Goal: Information Seeking & Learning: Learn about a topic

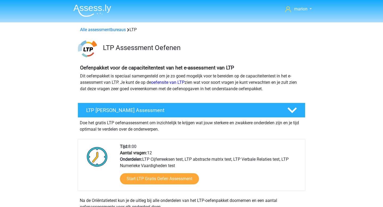
scroll to position [176, 0]
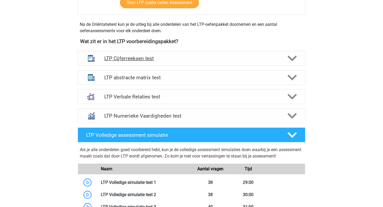
click at [141, 61] on div "LTP Cijferreeksen test" at bounding box center [192, 58] width 228 height 15
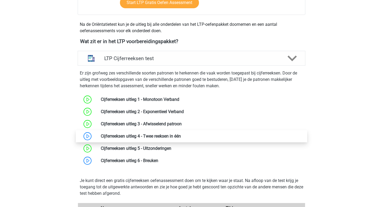
click at [181, 136] on link at bounding box center [181, 135] width 0 height 5
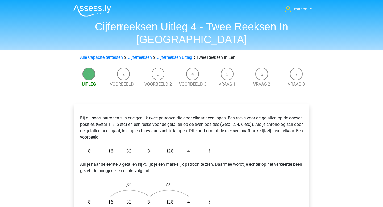
click at [122, 145] on img at bounding box center [146, 151] width 133 height 12
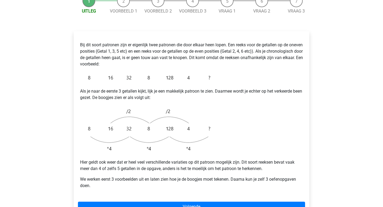
scroll to position [74, 0]
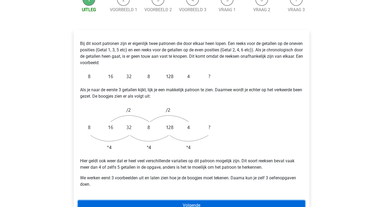
click at [160, 200] on link "Volgende" at bounding box center [191, 205] width 227 height 10
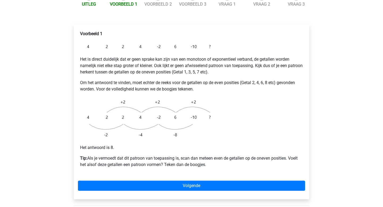
scroll to position [85, 0]
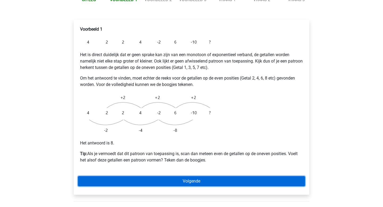
click at [187, 176] on link "Volgende" at bounding box center [191, 181] width 227 height 10
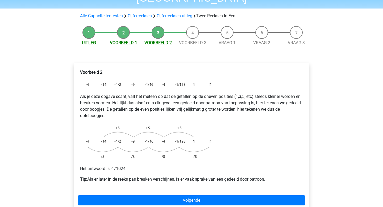
scroll to position [42, 0]
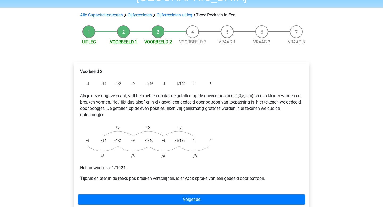
click at [125, 39] on link "Voorbeeld 1" at bounding box center [123, 41] width 27 height 5
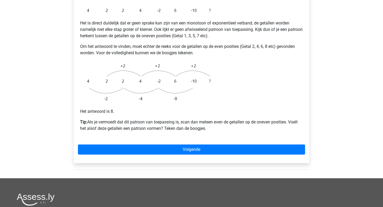
scroll to position [132, 0]
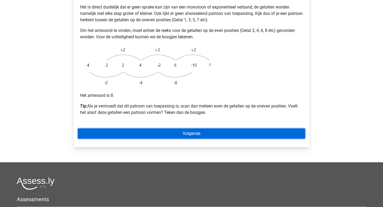
click at [155, 128] on link "Volgende" at bounding box center [191, 133] width 227 height 10
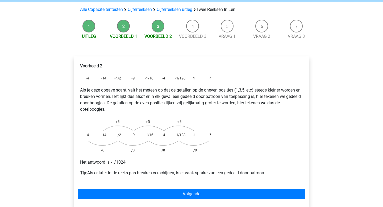
scroll to position [40, 0]
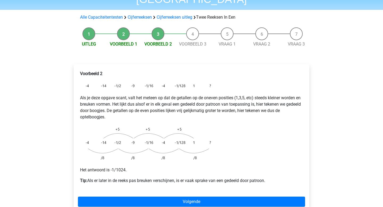
click at [121, 27] on li "Voorbeeld 1" at bounding box center [123, 37] width 35 height 20
click at [121, 41] on link "Voorbeeld 1" at bounding box center [123, 43] width 27 height 5
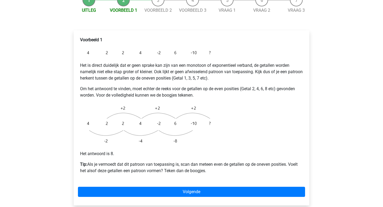
scroll to position [74, 0]
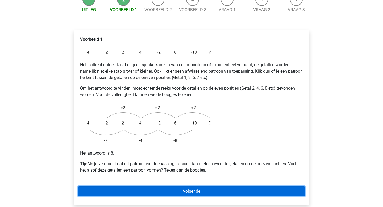
click at [141, 186] on link "Volgende" at bounding box center [191, 191] width 227 height 10
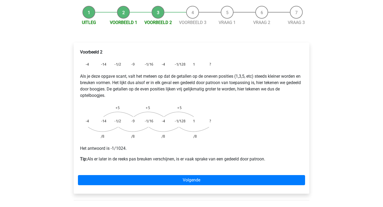
scroll to position [65, 0]
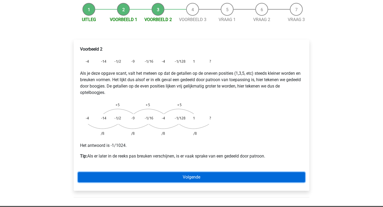
click at [157, 172] on link "Volgende" at bounding box center [191, 177] width 227 height 10
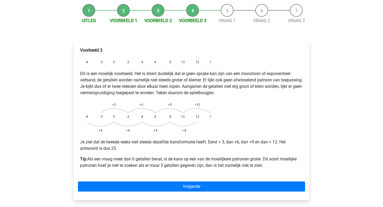
scroll to position [64, 0]
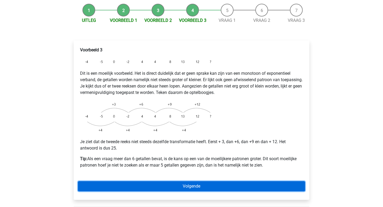
click at [169, 181] on link "Volgende" at bounding box center [191, 186] width 227 height 10
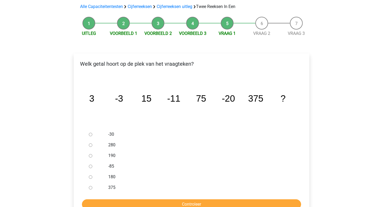
scroll to position [54, 0]
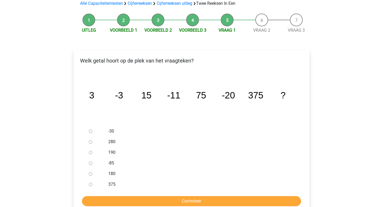
click at [90, 129] on input "-30" at bounding box center [90, 130] width 3 height 3
radio input "true"
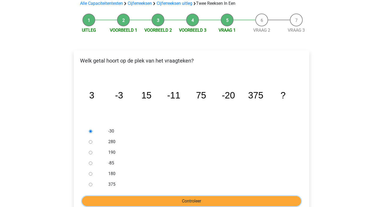
click at [154, 196] on input "Controleer" at bounding box center [191, 201] width 219 height 10
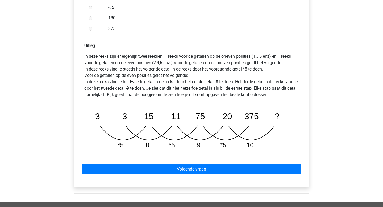
scroll to position [217, 0]
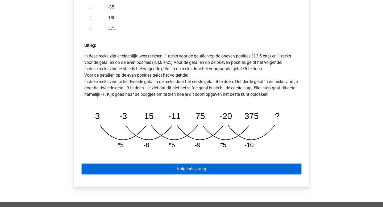
click at [191, 164] on link "Volgende vraag" at bounding box center [191, 169] width 219 height 10
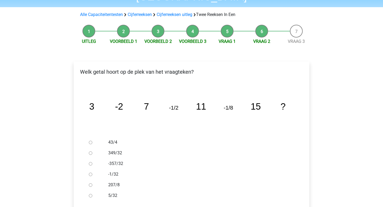
scroll to position [44, 0]
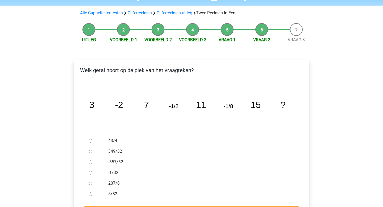
click at [90, 171] on input "-1/32" at bounding box center [90, 172] width 3 height 3
radio input "true"
click at [131, 205] on input "Controleer" at bounding box center [191, 210] width 219 height 10
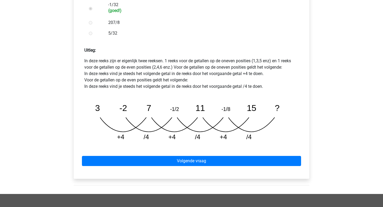
scroll to position [214, 0]
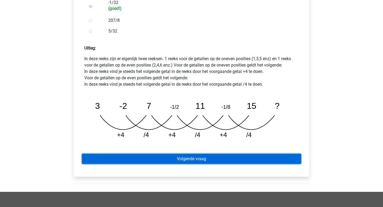
click at [170, 154] on link "Volgende vraag" at bounding box center [191, 159] width 219 height 10
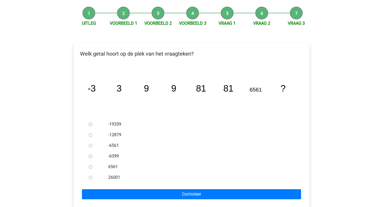
scroll to position [62, 0]
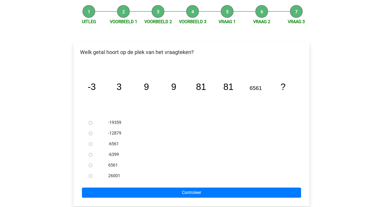
click at [91, 142] on input "-6561" at bounding box center [90, 143] width 3 height 3
radio input "true"
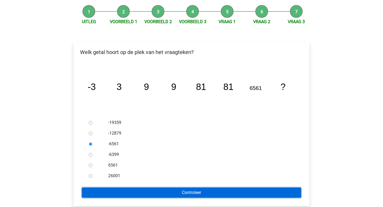
click at [174, 187] on input "Controleer" at bounding box center [191, 192] width 219 height 10
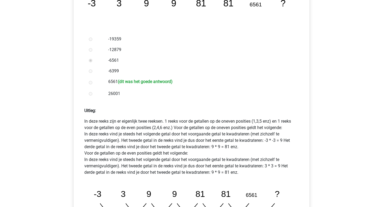
scroll to position [148, 0]
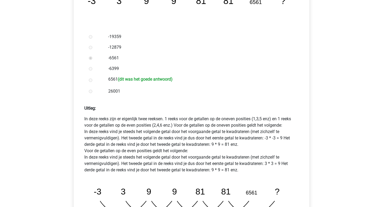
click at [88, 74] on div at bounding box center [96, 79] width 18 height 11
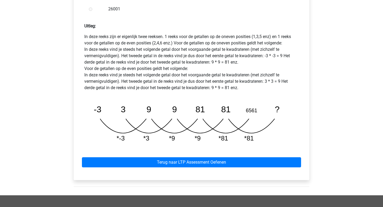
scroll to position [232, 0]
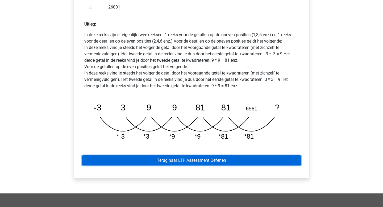
click at [173, 155] on link "Terug naar LTP Assessment Oefenen" at bounding box center [191, 160] width 219 height 10
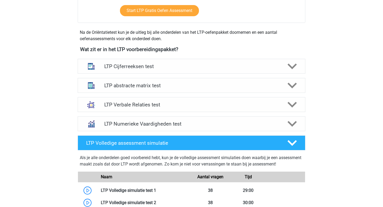
scroll to position [167, 0]
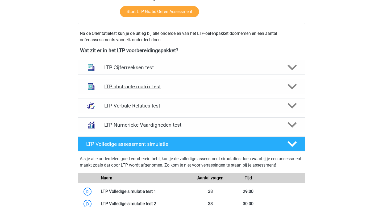
click at [163, 90] on div "LTP abstracte matrix test" at bounding box center [192, 86] width 228 height 15
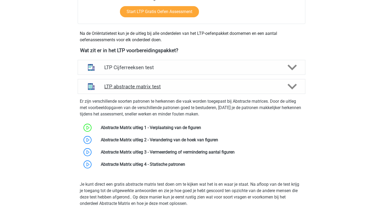
click at [163, 90] on div "LTP abstracte matrix test" at bounding box center [192, 86] width 228 height 15
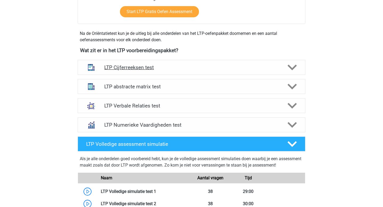
click at [152, 68] on h4 "LTP Cijferreeksen test" at bounding box center [191, 67] width 174 height 6
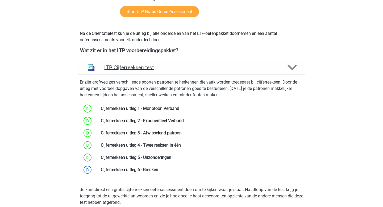
click at [152, 68] on h4 "LTP Cijferreeksen test" at bounding box center [191, 67] width 174 height 6
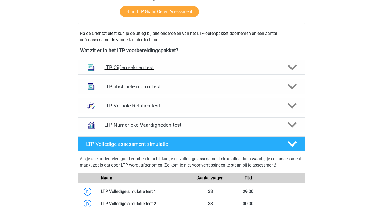
click at [152, 68] on h4 "LTP Cijferreeksen test" at bounding box center [191, 67] width 174 height 6
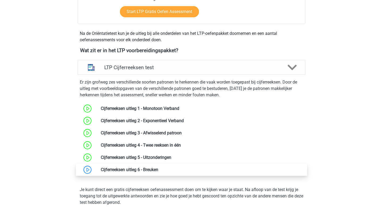
click at [158, 170] on link at bounding box center [158, 169] width 0 height 5
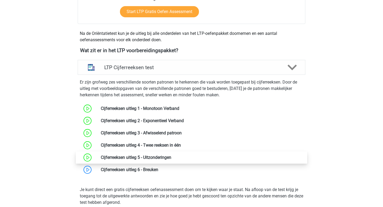
click at [171, 157] on link at bounding box center [171, 157] width 0 height 5
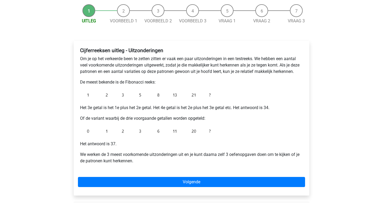
scroll to position [49, 0]
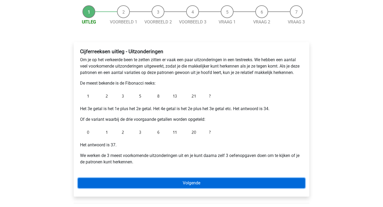
click at [148, 185] on link "Volgende" at bounding box center [191, 183] width 227 height 10
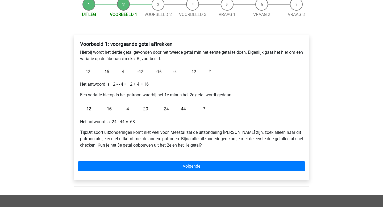
scroll to position [58, 0]
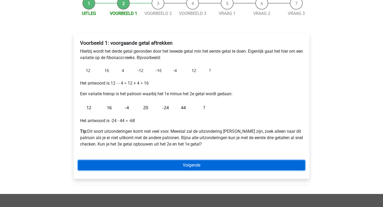
click at [175, 167] on link "Volgende" at bounding box center [191, 165] width 227 height 10
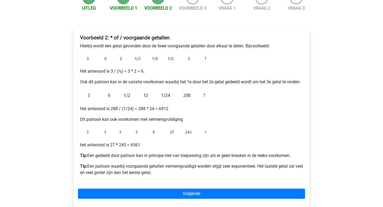
scroll to position [64, 0]
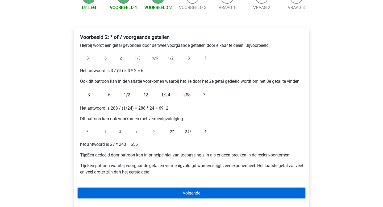
click at [208, 197] on link "Volgende" at bounding box center [191, 193] width 227 height 10
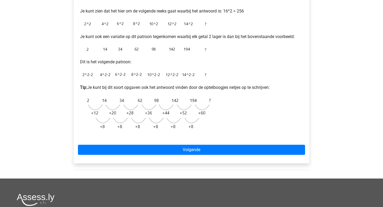
scroll to position [125, 0]
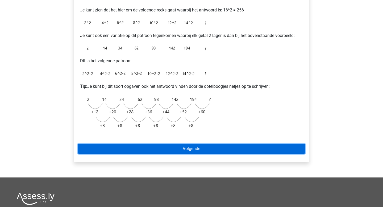
click at [211, 150] on link "Volgende" at bounding box center [191, 149] width 227 height 10
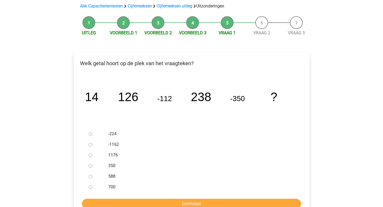
scroll to position [39, 0]
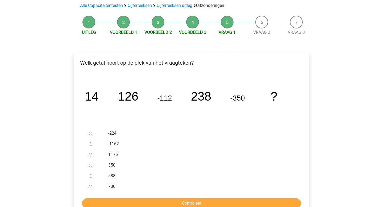
click at [90, 175] on input "588" at bounding box center [90, 175] width 3 height 3
radio input "true"
click at [165, 205] on input "Controleer" at bounding box center [191, 203] width 219 height 10
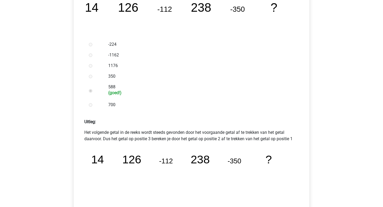
scroll to position [145, 0]
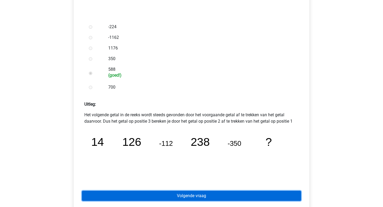
click at [187, 194] on link "Volgende vraag" at bounding box center [191, 196] width 219 height 10
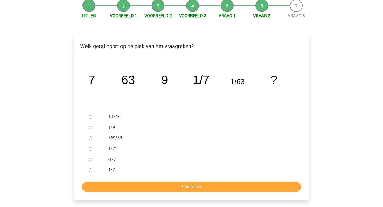
scroll to position [58, 0]
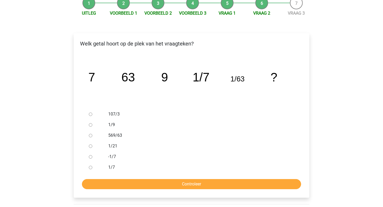
click at [90, 123] on input "1/9" at bounding box center [90, 124] width 3 height 3
radio input "true"
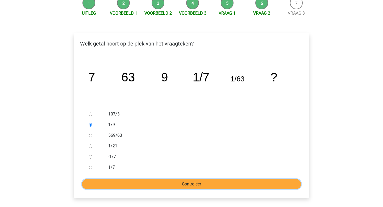
click at [163, 184] on input "Controleer" at bounding box center [191, 184] width 219 height 10
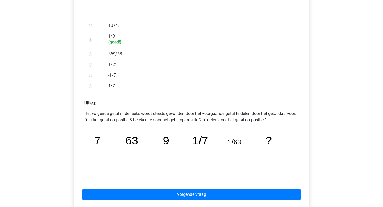
scroll to position [161, 0]
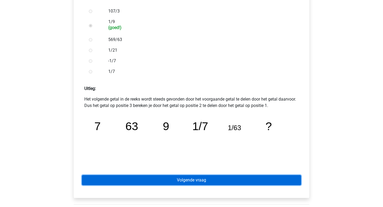
click at [165, 175] on link "Volgende vraag" at bounding box center [191, 180] width 219 height 10
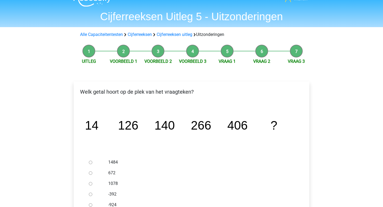
scroll to position [13, 0]
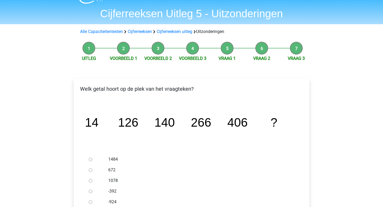
click at [89, 170] on input "672" at bounding box center [90, 169] width 3 height 3
radio input "true"
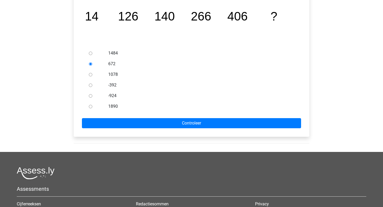
scroll to position [154, 0]
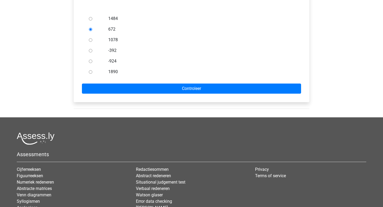
click at [205, 80] on form "1484 672 1078 -392 -924 1890 Controleer" at bounding box center [191, 53] width 227 height 80
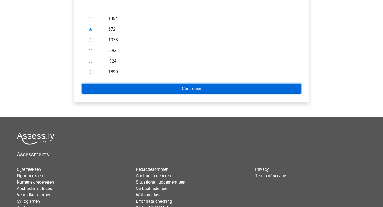
click at [203, 86] on input "Controleer" at bounding box center [191, 88] width 219 height 10
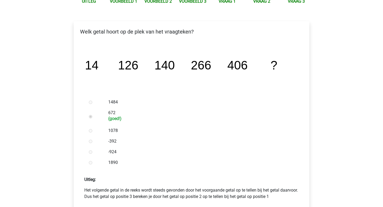
scroll to position [159, 0]
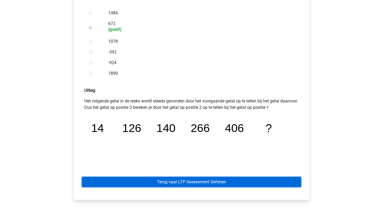
click at [192, 182] on link "Terug naar LTP Assessment Oefenen" at bounding box center [191, 182] width 219 height 10
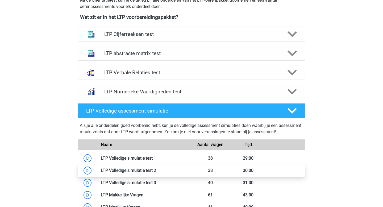
scroll to position [189, 0]
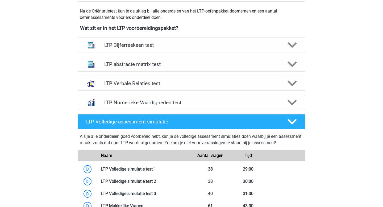
click at [152, 45] on h4 "LTP Cijferreeksen test" at bounding box center [191, 45] width 174 height 6
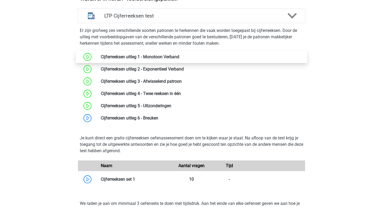
scroll to position [222, 0]
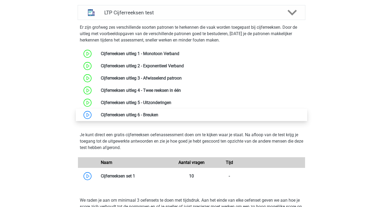
click at [158, 114] on link at bounding box center [158, 114] width 0 height 5
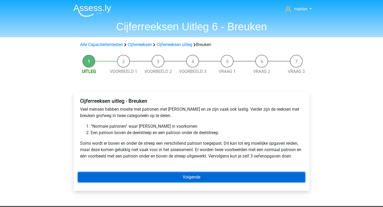
click at [199, 176] on link "Volgende" at bounding box center [191, 177] width 227 height 10
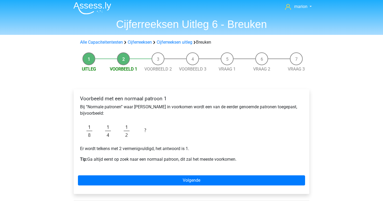
scroll to position [3, 0]
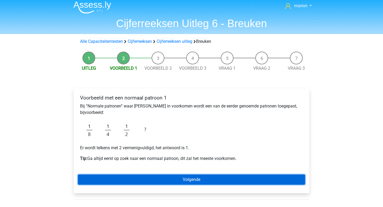
click at [195, 181] on link "Volgende" at bounding box center [191, 179] width 227 height 10
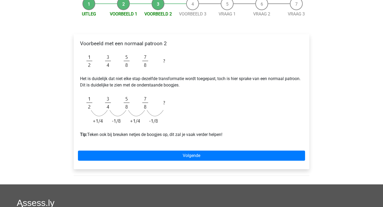
scroll to position [61, 0]
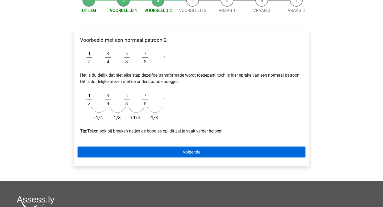
click at [183, 152] on link "Volgende" at bounding box center [191, 152] width 227 height 10
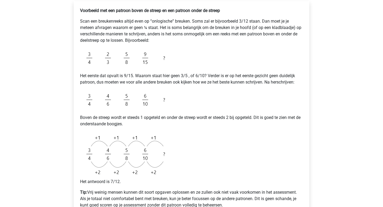
scroll to position [90, 0]
click at [183, 148] on div "Voorbeeld met een patroon boven de streep en een patroon onder de streep Scan e…" at bounding box center [191, 110] width 227 height 209
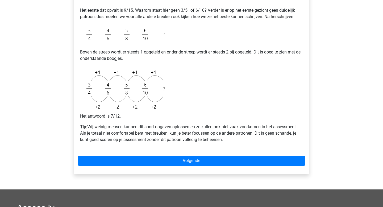
scroll to position [158, 0]
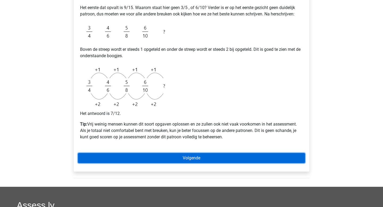
click at [187, 155] on link "Volgende" at bounding box center [191, 158] width 227 height 10
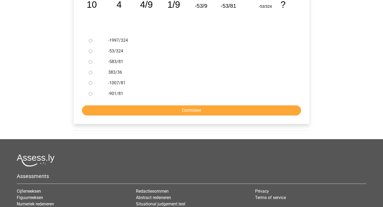
scroll to position [139, 0]
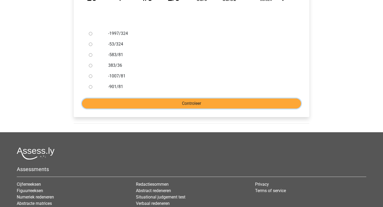
click at [201, 103] on input "Controleer" at bounding box center [191, 103] width 219 height 10
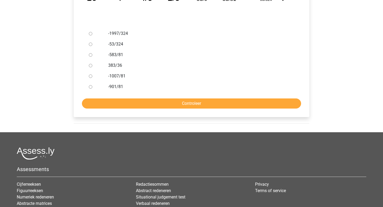
click at [120, 30] on div "-1997/324" at bounding box center [200, 33] width 192 height 11
click at [119, 31] on label "-1997/324" at bounding box center [200, 33] width 184 height 6
click at [92, 32] on input "-1997/324" at bounding box center [90, 33] width 3 height 3
radio input "true"
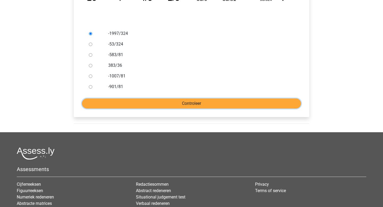
click at [143, 106] on input "Controleer" at bounding box center [191, 103] width 219 height 10
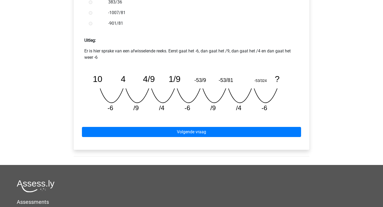
scroll to position [228, 0]
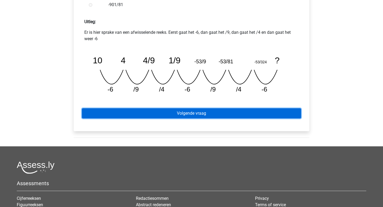
click at [165, 112] on link "Volgende vraag" at bounding box center [191, 113] width 219 height 10
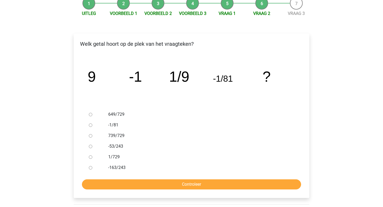
scroll to position [60, 0]
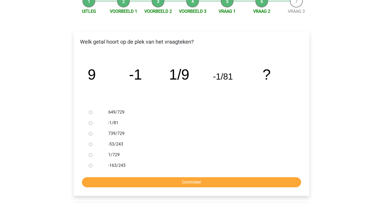
click at [117, 141] on label "-53/243" at bounding box center [200, 144] width 184 height 6
click at [92, 142] on input "-53/243" at bounding box center [90, 143] width 3 height 3
radio input "true"
click at [133, 183] on input "Controleer" at bounding box center [191, 182] width 219 height 10
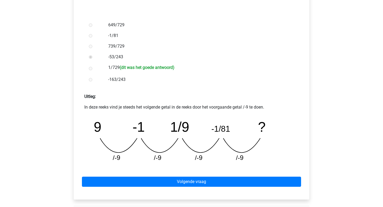
scroll to position [148, 0]
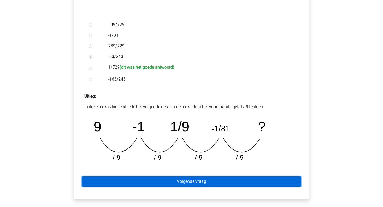
click at [133, 183] on link "Volgende vraag" at bounding box center [191, 181] width 219 height 10
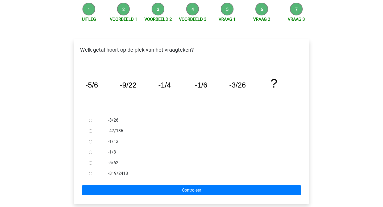
scroll to position [54, 0]
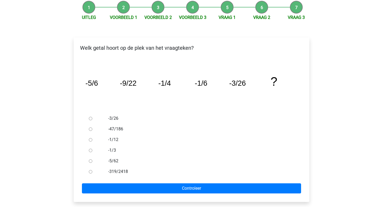
click at [112, 139] on label "-1/12" at bounding box center [200, 139] width 184 height 6
click at [92, 139] on input "-1/12" at bounding box center [90, 139] width 3 height 3
radio input "true"
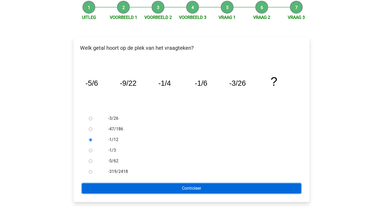
click at [124, 186] on input "Controleer" at bounding box center [191, 188] width 219 height 10
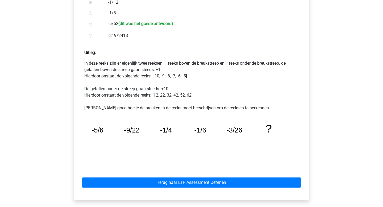
scroll to position [188, 0]
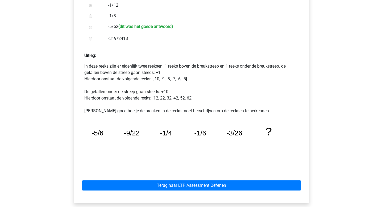
click at [139, 179] on div "Terug naar LTP Assessment Oefenen" at bounding box center [191, 184] width 227 height 29
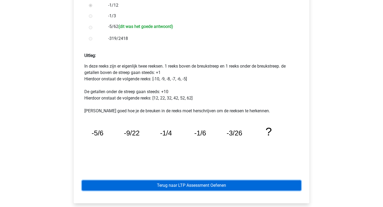
click at [140, 187] on link "Terug naar LTP Assessment Oefenen" at bounding box center [191, 185] width 219 height 10
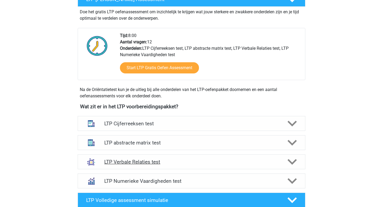
scroll to position [103, 0]
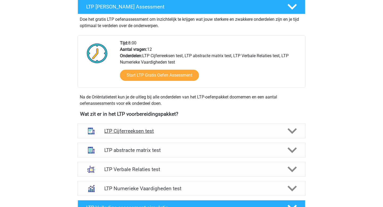
click at [140, 133] on h4 "LTP Cijferreeksen test" at bounding box center [191, 131] width 174 height 6
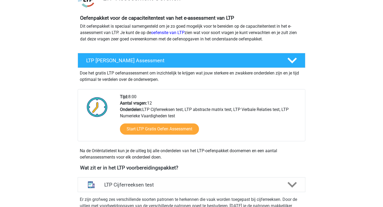
scroll to position [0, 0]
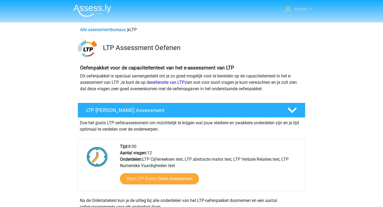
click at [298, 9] on span "marion" at bounding box center [300, 8] width 13 height 5
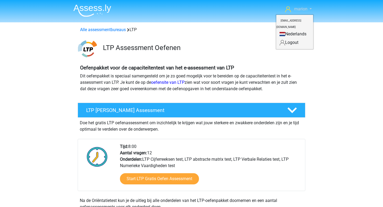
click at [292, 7] on link "marion" at bounding box center [298, 9] width 31 height 6
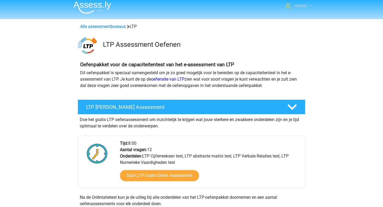
scroll to position [4, 0]
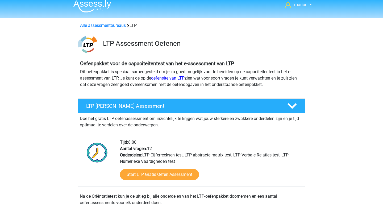
click at [173, 79] on link "oefensite van LTP" at bounding box center [167, 77] width 33 height 5
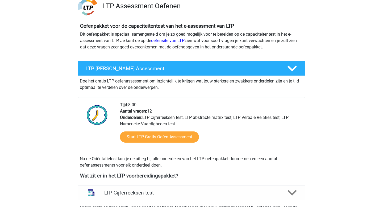
scroll to position [47, 0]
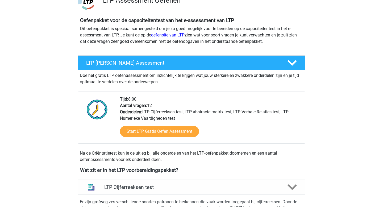
click at [248, 61] on h4 "LTP Gratis Oefen Assessment" at bounding box center [182, 63] width 192 height 6
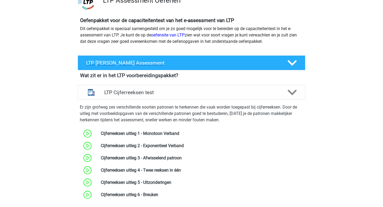
click at [248, 61] on h4 "LTP Gratis Oefen Assessment" at bounding box center [182, 63] width 192 height 6
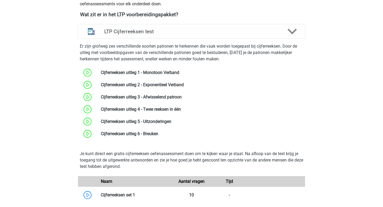
scroll to position [164, 0]
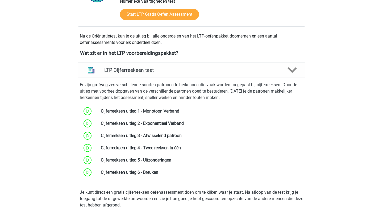
click at [249, 66] on div "LTP Cijferreeksen test" at bounding box center [192, 69] width 228 height 15
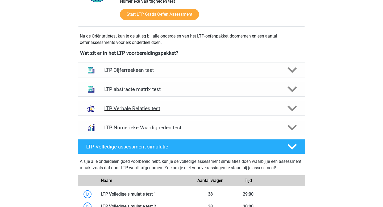
click at [209, 110] on h4 "LTP Verbale Relaties test" at bounding box center [191, 108] width 174 height 6
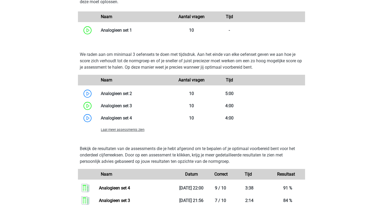
scroll to position [465, 0]
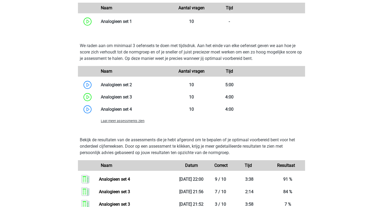
click at [132, 123] on span "Laat meer assessments zien" at bounding box center [123, 121] width 44 height 4
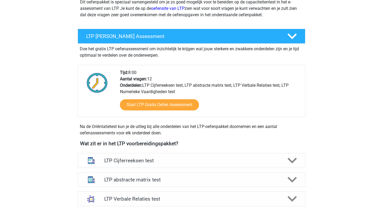
scroll to position [110, 0]
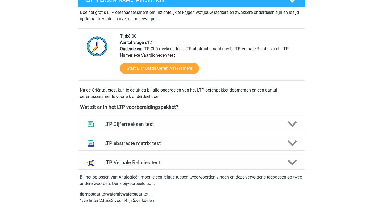
click at [155, 128] on div "LTP Cijferreeksen test" at bounding box center [192, 123] width 228 height 15
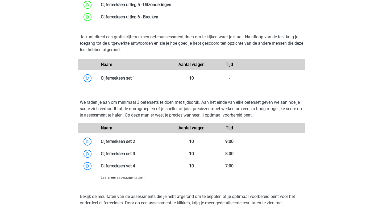
scroll to position [318, 0]
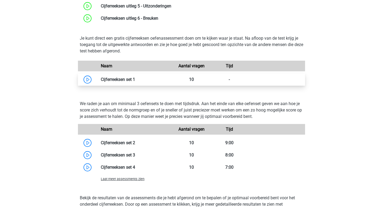
click at [135, 82] on link at bounding box center [135, 79] width 0 height 5
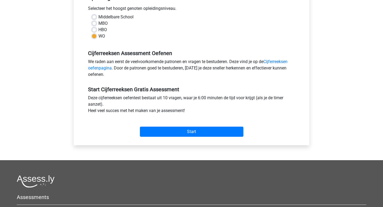
scroll to position [124, 0]
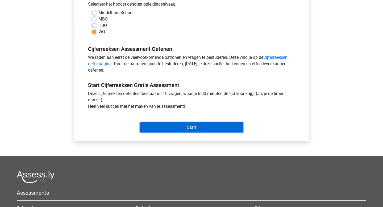
click at [149, 130] on input "Start" at bounding box center [191, 127] width 103 height 10
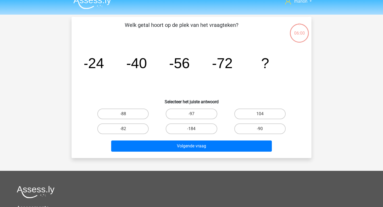
scroll to position [8, 0]
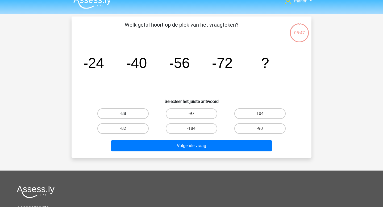
click at [132, 115] on label "-88" at bounding box center [122, 113] width 51 height 11
click at [127, 115] on input "-88" at bounding box center [124, 115] width 3 height 3
radio input "true"
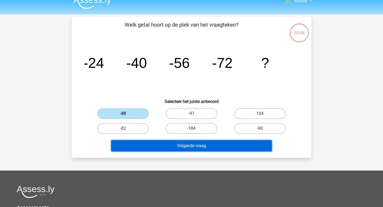
click at [158, 148] on button "Volgende vraag" at bounding box center [191, 145] width 161 height 11
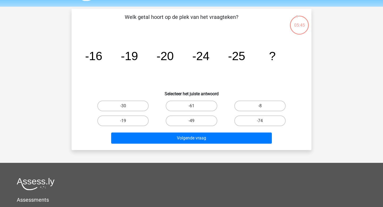
scroll to position [0, 0]
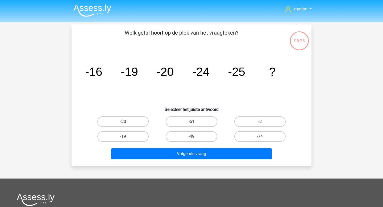
click at [135, 123] on label "-30" at bounding box center [122, 121] width 51 height 11
click at [127, 123] on input "-30" at bounding box center [124, 122] width 3 height 3
radio input "true"
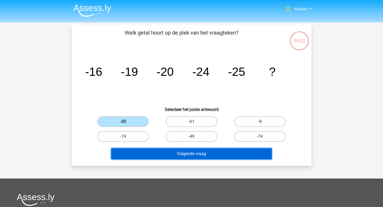
click at [156, 155] on button "Volgende vraag" at bounding box center [191, 153] width 161 height 11
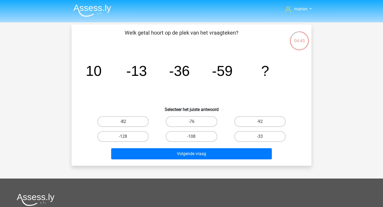
click at [133, 123] on label "-82" at bounding box center [122, 121] width 51 height 11
click at [127, 123] on input "-82" at bounding box center [124, 122] width 3 height 3
radio input "true"
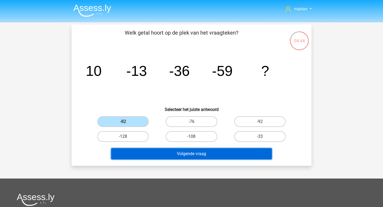
click at [148, 154] on button "Volgende vraag" at bounding box center [191, 153] width 161 height 11
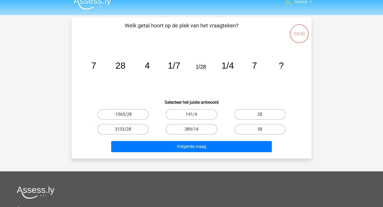
scroll to position [7, 0]
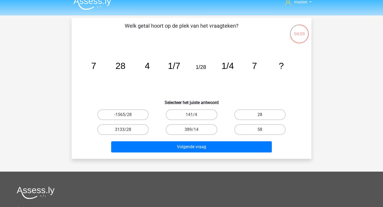
click at [270, 108] on div "28" at bounding box center [260, 114] width 68 height 15
click at [268, 113] on label "28" at bounding box center [259, 114] width 51 height 11
click at [263, 115] on input "28" at bounding box center [261, 116] width 3 height 3
radio input "true"
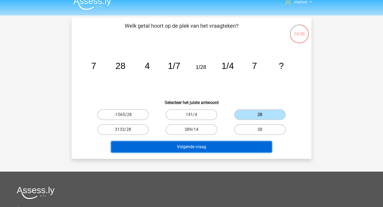
click at [228, 149] on button "Volgende vraag" at bounding box center [191, 146] width 161 height 11
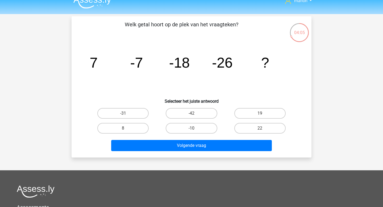
scroll to position [0, 0]
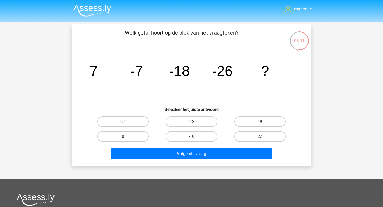
click at [141, 115] on div "-31" at bounding box center [123, 121] width 68 height 15
click at [141, 118] on label "-31" at bounding box center [122, 121] width 51 height 11
click at [127, 121] on input "-31" at bounding box center [124, 122] width 3 height 3
radio input "true"
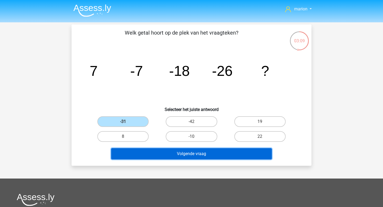
click at [149, 152] on button "Volgende vraag" at bounding box center [191, 153] width 161 height 11
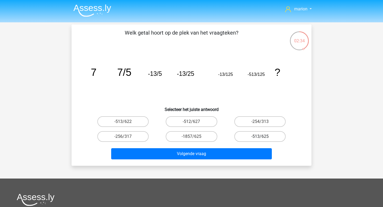
click at [253, 140] on label "-513/625" at bounding box center [259, 136] width 51 height 11
click at [260, 140] on input "-513/625" at bounding box center [261, 137] width 3 height 3
radio input "true"
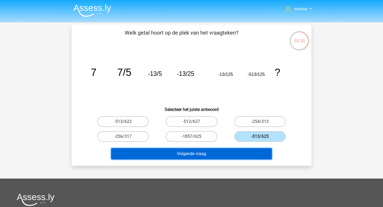
click at [247, 153] on button "Volgende vraag" at bounding box center [191, 153] width 161 height 11
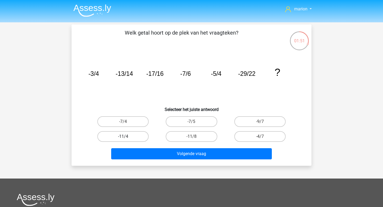
click at [133, 138] on label "-11/4" at bounding box center [122, 136] width 51 height 11
click at [127, 138] on input "-11/4" at bounding box center [124, 137] width 3 height 3
radio input "true"
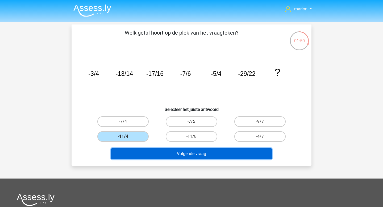
click at [140, 150] on button "Volgende vraag" at bounding box center [191, 153] width 161 height 11
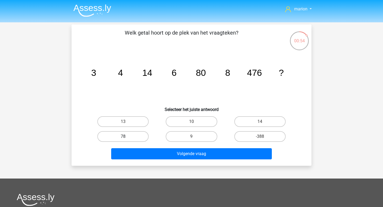
click at [121, 137] on label "78" at bounding box center [122, 136] width 51 height 11
click at [123, 137] on input "78" at bounding box center [124, 137] width 3 height 3
radio input "true"
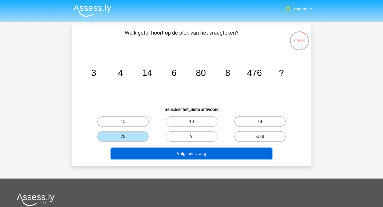
click at [132, 152] on button "Volgende vraag" at bounding box center [191, 153] width 161 height 11
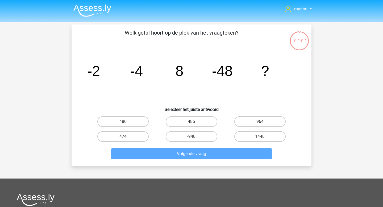
click at [250, 121] on label "964" at bounding box center [259, 121] width 51 height 11
click at [260, 121] on input "964" at bounding box center [261, 122] width 3 height 3
radio input "true"
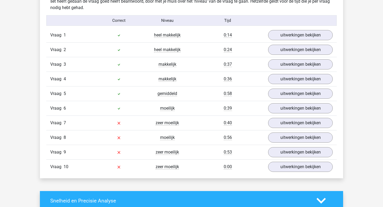
scroll to position [339, 0]
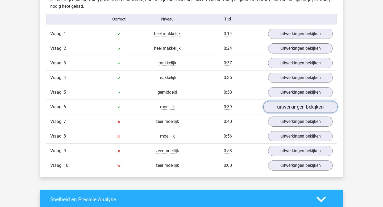
click at [280, 104] on link "uitwerkingen bekijken" at bounding box center [300, 107] width 74 height 12
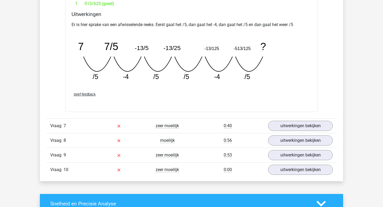
scroll to position [568, 0]
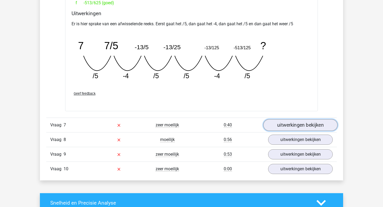
click at [294, 123] on link "uitwerkingen bekijken" at bounding box center [300, 125] width 74 height 12
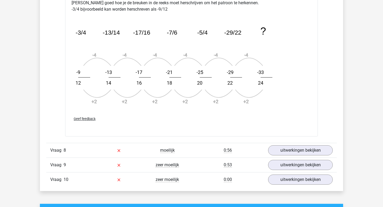
scroll to position [879, 0]
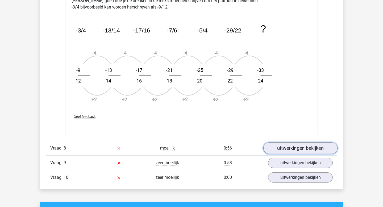
click at [276, 146] on link "uitwerkingen bekijken" at bounding box center [300, 148] width 74 height 12
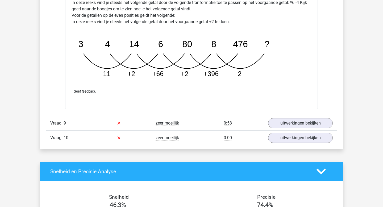
scroll to position [1184, 0]
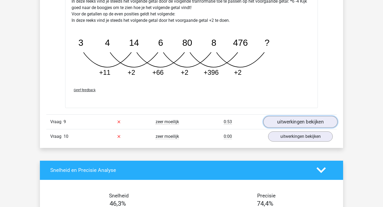
click at [300, 120] on link "uitwerkingen bekijken" at bounding box center [300, 122] width 74 height 12
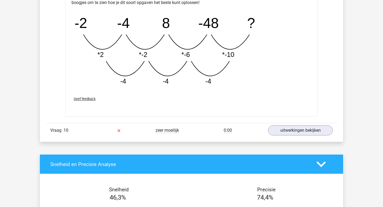
scroll to position [1462, 0]
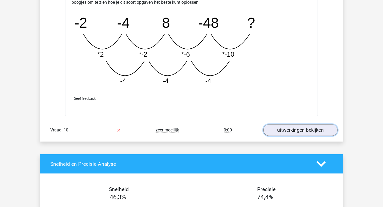
click at [270, 129] on link "uitwerkingen bekijken" at bounding box center [300, 130] width 74 height 12
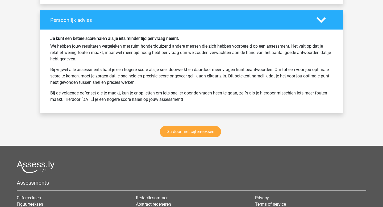
scroll to position [2051, 0]
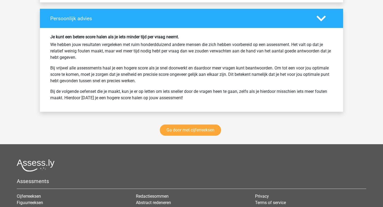
click at [205, 124] on div "Ga door met cijferreeksen" at bounding box center [191, 131] width 303 height 26
click at [205, 129] on link "Ga door met cijferreeksen" at bounding box center [190, 129] width 61 height 11
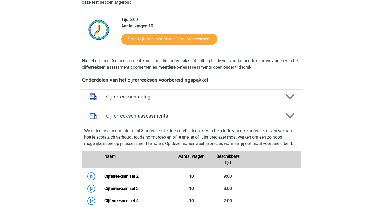
scroll to position [125, 0]
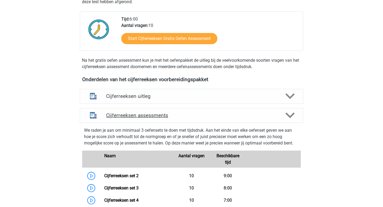
click at [140, 117] on div "Cijferreeksen assessments" at bounding box center [191, 115] width 223 height 15
click at [140, 118] on h4 "Cijferreeksen assessments" at bounding box center [191, 115] width 171 height 6
click at [283, 119] on div at bounding box center [290, 115] width 18 height 9
click at [149, 118] on h4 "Cijferreeksen assessments" at bounding box center [191, 115] width 171 height 6
click at [147, 99] on h4 "Cijferreeksen uitleg" at bounding box center [191, 96] width 171 height 6
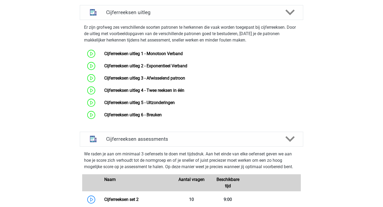
scroll to position [212, 0]
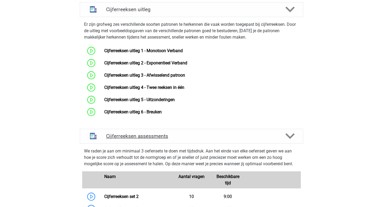
click at [151, 139] on h4 "Cijferreeksen assessments" at bounding box center [191, 136] width 171 height 6
click at [134, 12] on h4 "Cijferreeksen uitleg" at bounding box center [191, 9] width 171 height 6
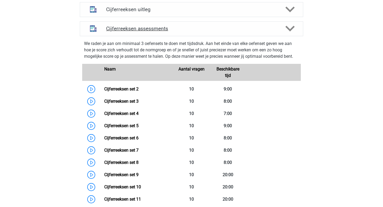
click at [135, 32] on h4 "Cijferreeksen assessments" at bounding box center [191, 29] width 171 height 6
click at [129, 91] on link "Cijferreeksen set 2" at bounding box center [121, 88] width 34 height 5
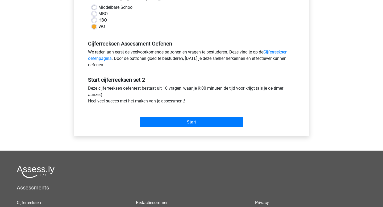
scroll to position [130, 0]
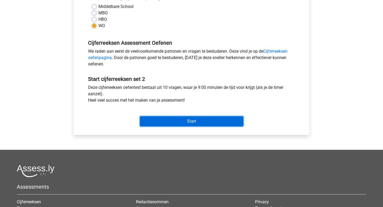
click at [160, 125] on input "Start" at bounding box center [191, 121] width 103 height 10
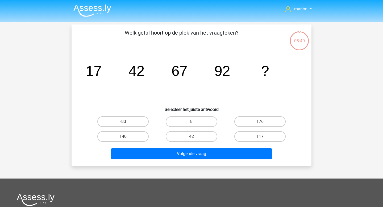
click at [240, 138] on label "117" at bounding box center [259, 136] width 51 height 11
click at [260, 138] on input "117" at bounding box center [261, 137] width 3 height 3
radio input "true"
click at [229, 159] on div "Volgende vraag" at bounding box center [191, 154] width 205 height 13
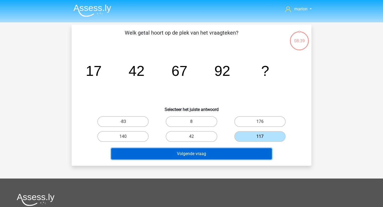
click at [231, 156] on button "Volgende vraag" at bounding box center [191, 153] width 161 height 11
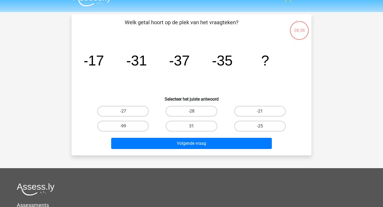
scroll to position [10, 0]
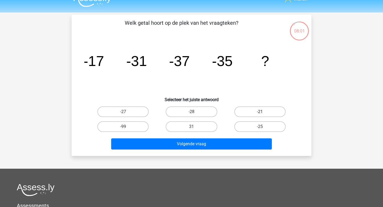
click at [261, 110] on label "-21" at bounding box center [259, 111] width 51 height 11
click at [261, 112] on input "-21" at bounding box center [261, 113] width 3 height 3
radio input "true"
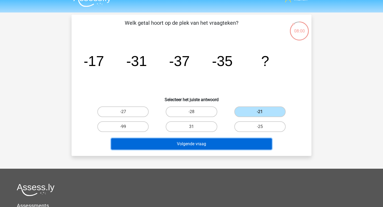
click at [247, 144] on button "Volgende vraag" at bounding box center [191, 143] width 161 height 11
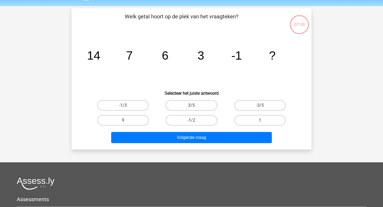
scroll to position [15, 0]
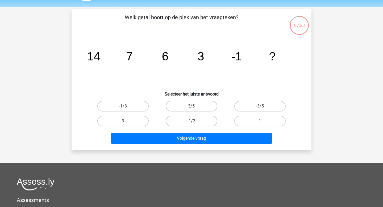
click at [202, 121] on label "-1/2" at bounding box center [191, 121] width 51 height 11
click at [195, 121] on input "-1/2" at bounding box center [192, 122] width 3 height 3
radio input "true"
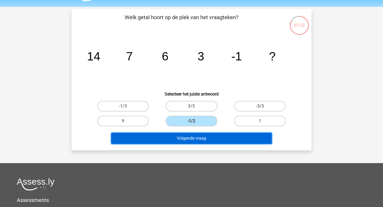
click at [200, 138] on button "Volgende vraag" at bounding box center [191, 138] width 161 height 11
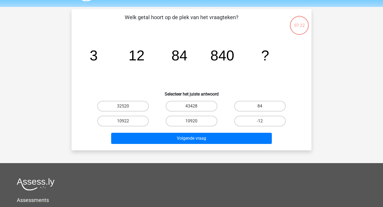
scroll to position [24, 0]
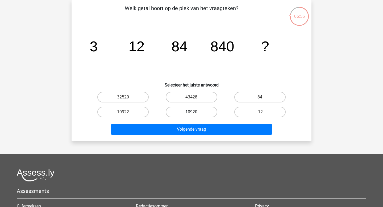
click at [184, 112] on label "10920" at bounding box center [191, 112] width 51 height 11
click at [191, 112] on input "10920" at bounding box center [192, 113] width 3 height 3
radio input "true"
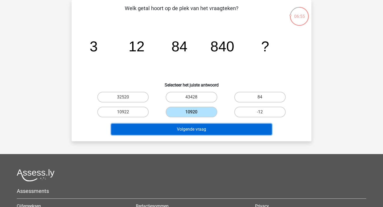
click at [188, 127] on button "Volgende vraag" at bounding box center [191, 129] width 161 height 11
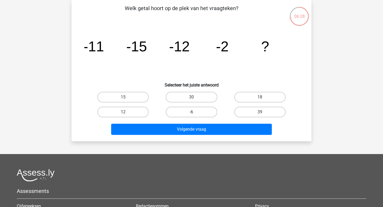
click at [195, 112] on label "-6" at bounding box center [191, 112] width 51 height 11
click at [195, 112] on input "-6" at bounding box center [192, 113] width 3 height 3
radio input "true"
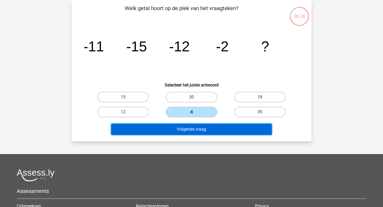
click at [198, 134] on button "Volgende vraag" at bounding box center [191, 129] width 161 height 11
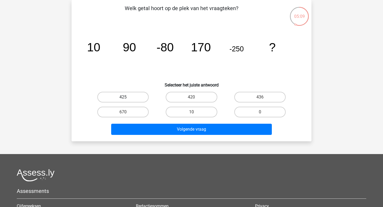
click at [136, 95] on label "425" at bounding box center [122, 97] width 51 height 11
click at [127, 97] on input "425" at bounding box center [124, 98] width 3 height 3
radio input "true"
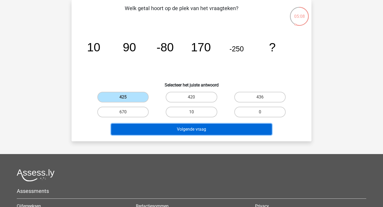
click at [140, 126] on button "Volgende vraag" at bounding box center [191, 129] width 161 height 11
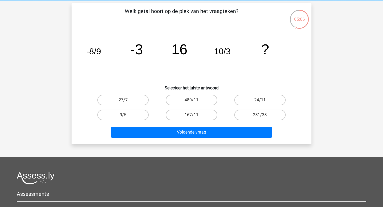
scroll to position [20, 0]
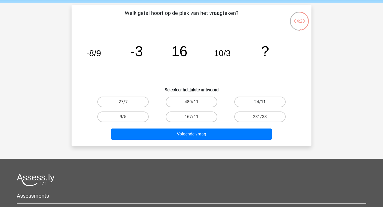
click at [252, 105] on label "24/11" at bounding box center [259, 101] width 51 height 11
click at [260, 105] on input "24/11" at bounding box center [261, 103] width 3 height 3
radio input "true"
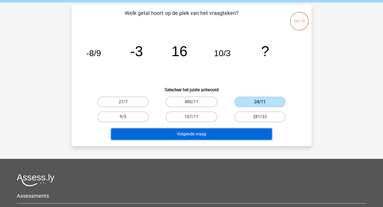
click at [244, 135] on button "Volgende vraag" at bounding box center [191, 133] width 161 height 11
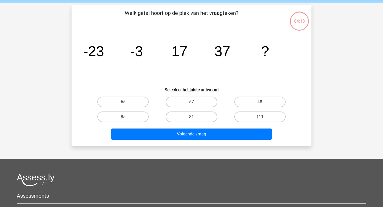
scroll to position [24, 0]
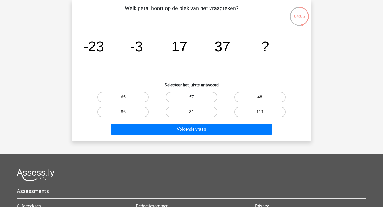
click at [205, 94] on label "57" at bounding box center [191, 97] width 51 height 11
click at [195, 97] on input "57" at bounding box center [192, 98] width 3 height 3
radio input "true"
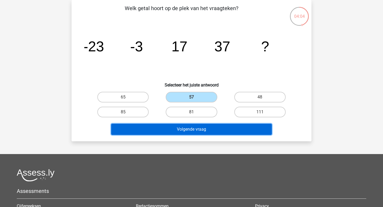
click at [203, 132] on button "Volgende vraag" at bounding box center [191, 129] width 161 height 11
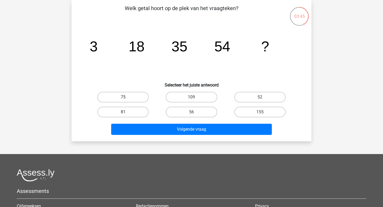
click at [131, 98] on label "75" at bounding box center [122, 97] width 51 height 11
click at [127, 98] on input "75" at bounding box center [124, 98] width 3 height 3
radio input "true"
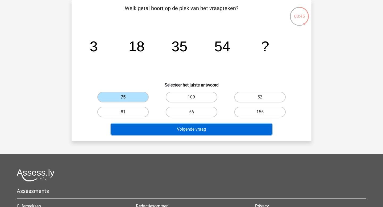
click at [145, 127] on button "Volgende vraag" at bounding box center [191, 129] width 161 height 11
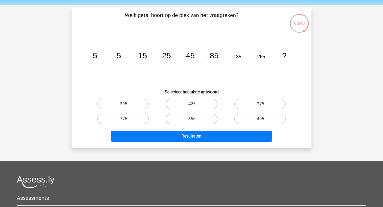
scroll to position [9, 0]
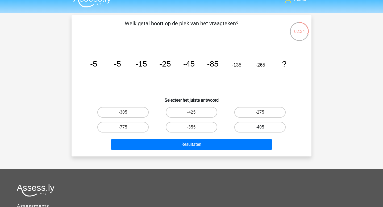
click at [269, 129] on label "-405" at bounding box center [259, 127] width 51 height 11
click at [263, 129] on input "-405" at bounding box center [261, 128] width 3 height 3
radio input "true"
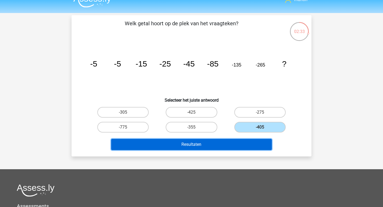
click at [255, 143] on button "Resultaten" at bounding box center [191, 144] width 161 height 11
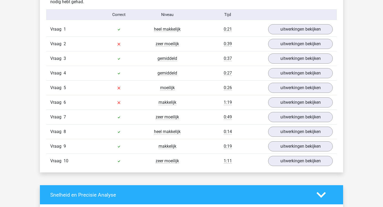
scroll to position [344, 0]
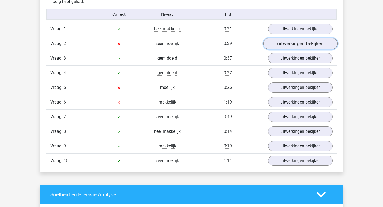
click at [288, 43] on link "uitwerkingen bekijken" at bounding box center [300, 44] width 74 height 12
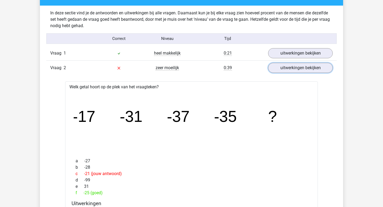
scroll to position [315, 0]
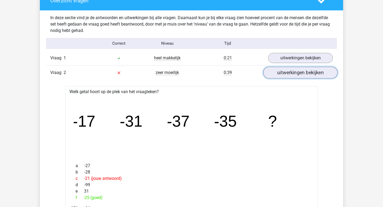
click at [276, 70] on link "uitwerkingen bekijken" at bounding box center [300, 73] width 74 height 12
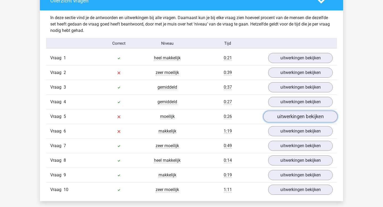
click at [272, 119] on link "uitwerkingen bekijken" at bounding box center [300, 117] width 74 height 12
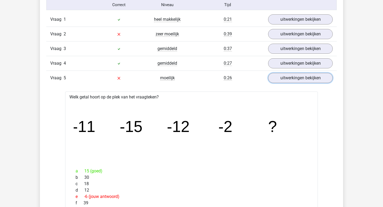
scroll to position [345, 0]
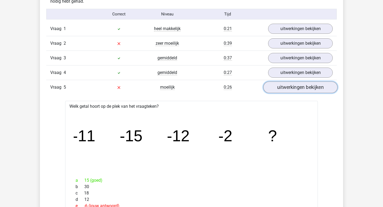
click at [287, 83] on link "uitwerkingen bekijken" at bounding box center [300, 88] width 74 height 12
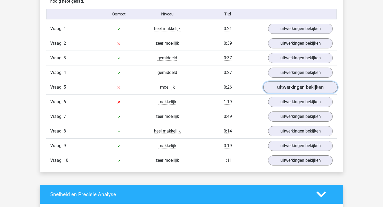
scroll to position [346, 0]
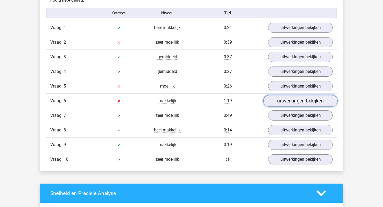
click at [285, 99] on link "uitwerkingen bekijken" at bounding box center [300, 101] width 74 height 12
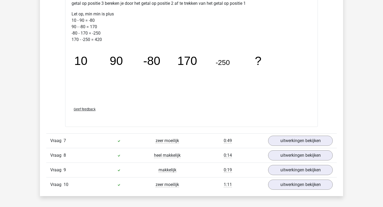
scroll to position [603, 0]
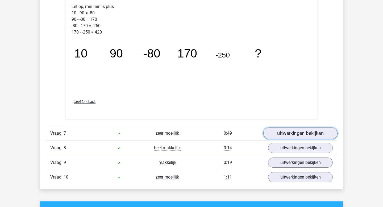
click at [295, 136] on link "uitwerkingen bekijken" at bounding box center [300, 133] width 74 height 12
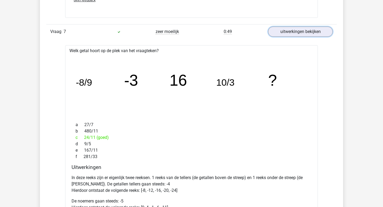
scroll to position [702, 0]
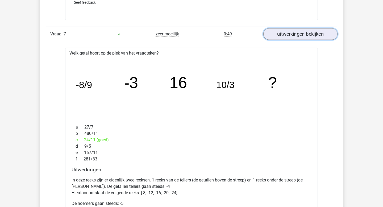
click at [298, 37] on link "uitwerkingen bekijken" at bounding box center [300, 34] width 74 height 12
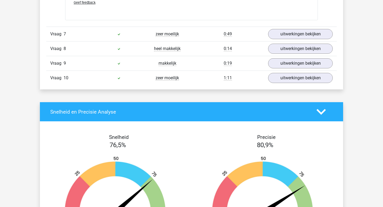
click at [284, 79] on link "uitwerkingen bekijken" at bounding box center [300, 78] width 74 height 12
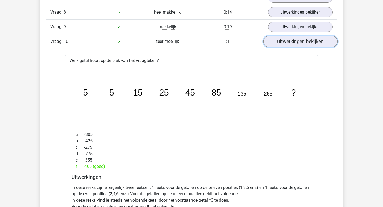
scroll to position [727, 0]
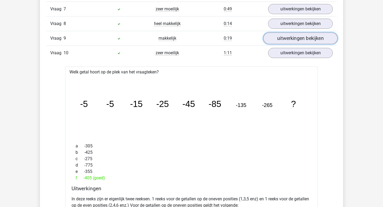
click at [285, 40] on link "uitwerkingen bekijken" at bounding box center [300, 38] width 74 height 12
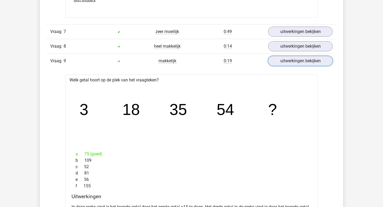
scroll to position [697, 0]
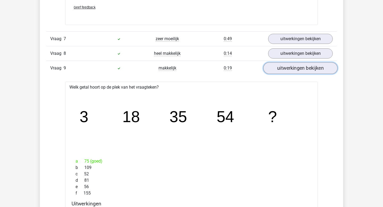
click at [274, 69] on link "uitwerkingen bekijken" at bounding box center [300, 68] width 74 height 12
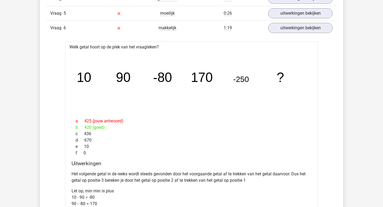
scroll to position [410, 0]
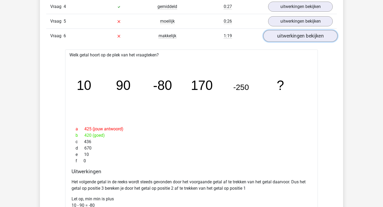
click at [293, 34] on link "uitwerkingen bekijken" at bounding box center [300, 36] width 74 height 12
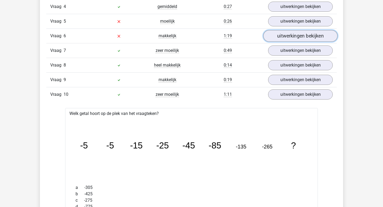
click at [280, 36] on link "uitwerkingen bekijken" at bounding box center [300, 36] width 74 height 12
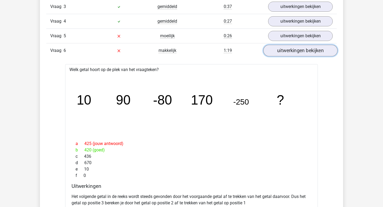
scroll to position [386, 0]
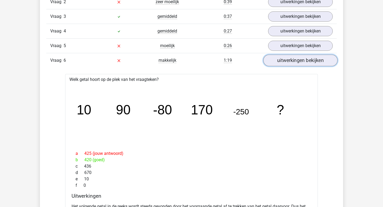
click at [284, 62] on link "uitwerkingen bekijken" at bounding box center [300, 61] width 74 height 12
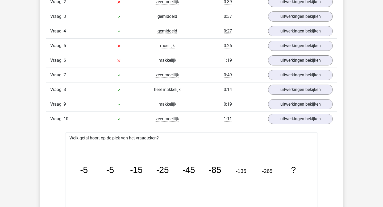
click at [286, 52] on div "Vraag 5 moeilijk 0:26 uitwerkingen bekijken" at bounding box center [191, 45] width 290 height 15
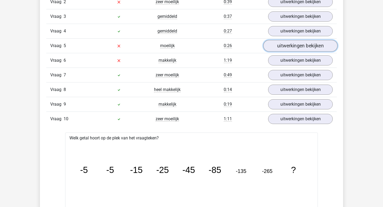
click at [287, 48] on link "uitwerkingen bekijken" at bounding box center [300, 46] width 74 height 12
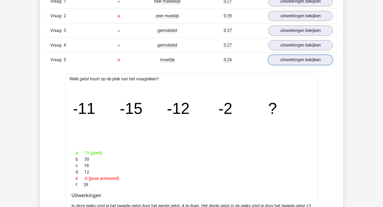
scroll to position [370, 0]
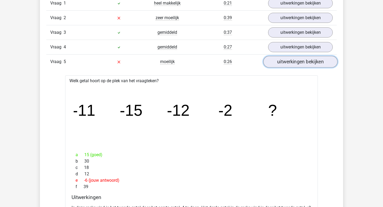
click at [281, 60] on link "uitwerkingen bekijken" at bounding box center [300, 62] width 74 height 12
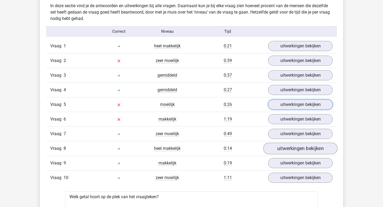
scroll to position [313, 0]
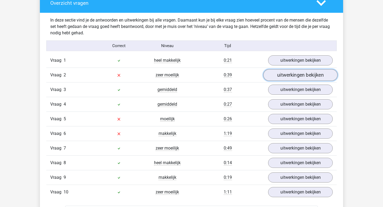
click at [281, 76] on link "uitwerkingen bekijken" at bounding box center [300, 75] width 74 height 12
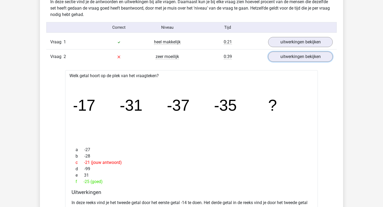
scroll to position [329, 0]
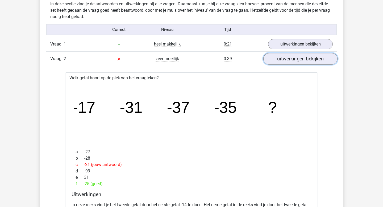
click at [297, 60] on link "uitwerkingen bekijken" at bounding box center [300, 59] width 74 height 12
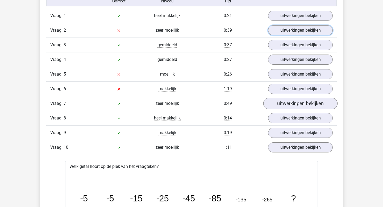
scroll to position [358, 0]
click at [284, 104] on link "uitwerkingen bekijken" at bounding box center [300, 104] width 74 height 12
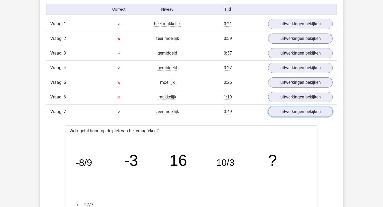
scroll to position [344, 0]
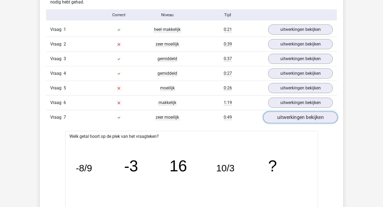
click at [281, 119] on link "uitwerkingen bekijken" at bounding box center [300, 118] width 74 height 12
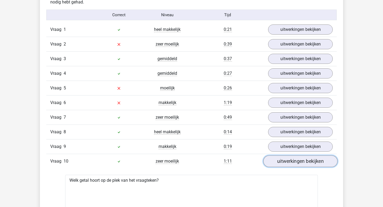
click at [281, 162] on link "uitwerkingen bekijken" at bounding box center [300, 162] width 74 height 12
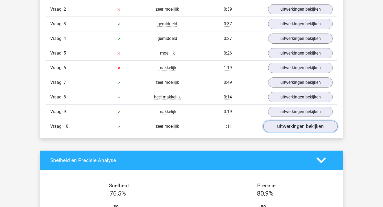
click at [287, 132] on link "uitwerkingen bekijken" at bounding box center [300, 127] width 74 height 12
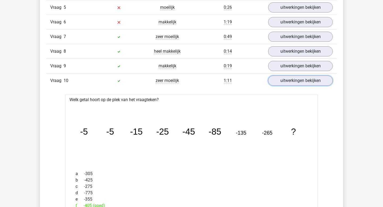
scroll to position [415, 0]
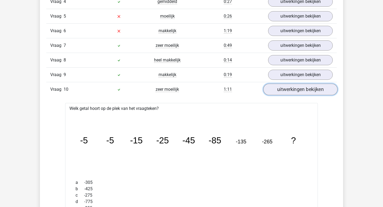
click at [297, 93] on link "uitwerkingen bekijken" at bounding box center [300, 90] width 74 height 12
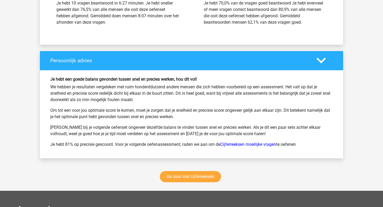
scroll to position [664, 0]
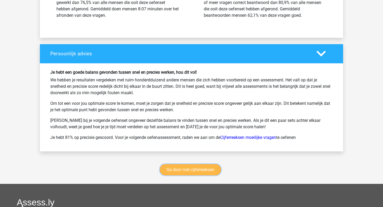
click at [205, 166] on link "Ga door met cijferreeksen" at bounding box center [190, 169] width 61 height 11
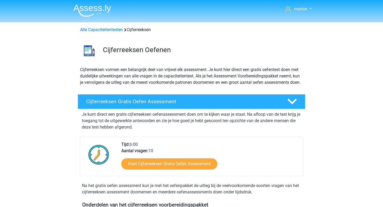
scroll to position [237, 0]
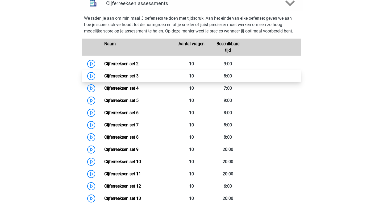
click at [132, 78] on link "Cijferreeksen set 3" at bounding box center [121, 75] width 34 height 5
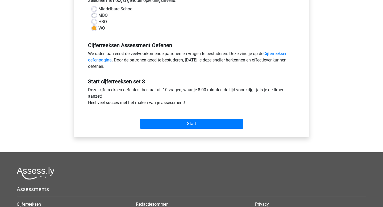
scroll to position [134, 0]
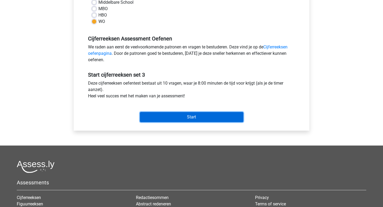
click at [176, 119] on input "Start" at bounding box center [191, 117] width 103 height 10
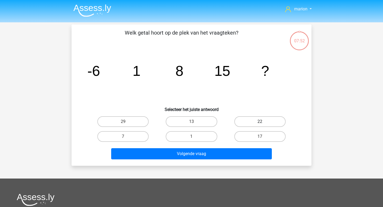
click at [254, 118] on label "22" at bounding box center [259, 121] width 51 height 11
click at [260, 121] on input "22" at bounding box center [261, 122] width 3 height 3
radio input "true"
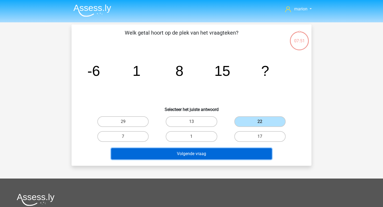
click at [231, 150] on button "Volgende vraag" at bounding box center [191, 153] width 161 height 11
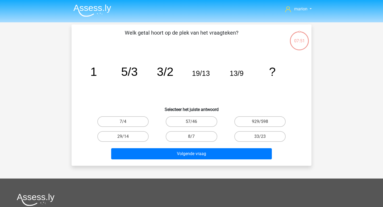
scroll to position [24, 0]
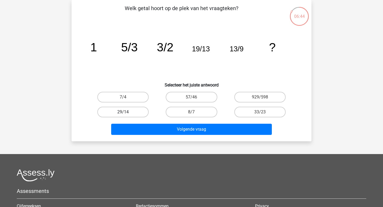
click at [137, 110] on label "29/14" at bounding box center [122, 112] width 51 height 11
click at [127, 112] on input "29/14" at bounding box center [124, 113] width 3 height 3
radio input "true"
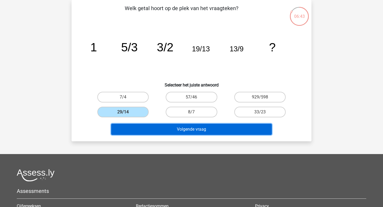
click at [144, 131] on button "Volgende vraag" at bounding box center [191, 129] width 161 height 11
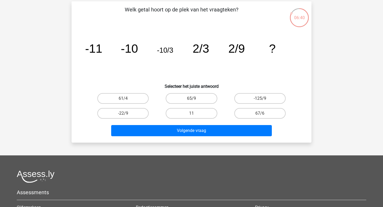
scroll to position [25, 0]
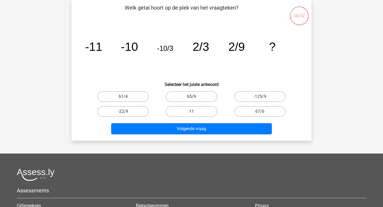
click at [207, 98] on label "65/9" at bounding box center [191, 96] width 51 height 11
click at [195, 98] on input "65/9" at bounding box center [192, 97] width 3 height 3
radio input "true"
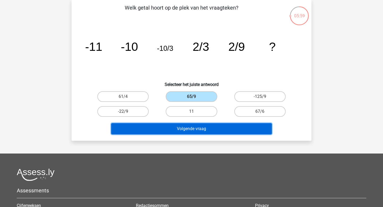
click at [163, 132] on button "Volgende vraag" at bounding box center [191, 128] width 161 height 11
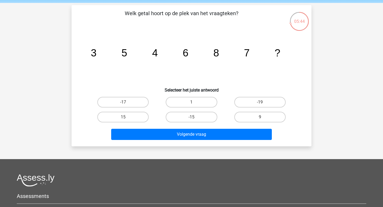
scroll to position [20, 0]
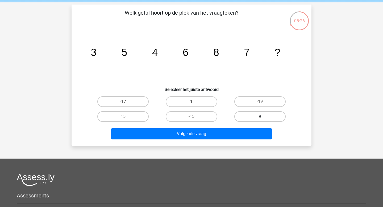
click at [250, 117] on label "9" at bounding box center [259, 116] width 51 height 11
click at [260, 117] on input "9" at bounding box center [261, 117] width 3 height 3
radio input "true"
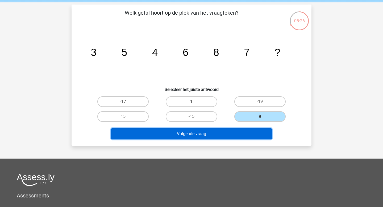
click at [242, 135] on button "Volgende vraag" at bounding box center [191, 133] width 161 height 11
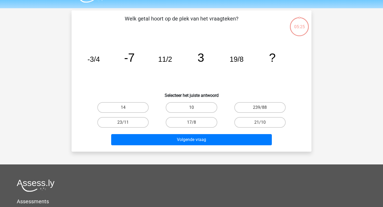
scroll to position [14, 0]
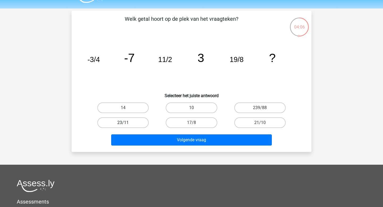
click at [130, 126] on label "23/11" at bounding box center [122, 122] width 51 height 11
click at [127, 126] on input "23/11" at bounding box center [124, 124] width 3 height 3
radio input "true"
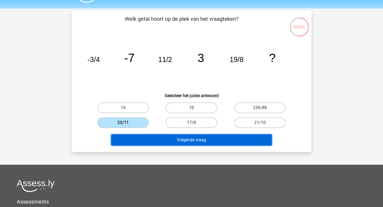
click at [137, 140] on button "Volgende vraag" at bounding box center [191, 139] width 161 height 11
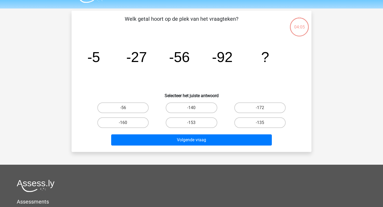
scroll to position [24, 0]
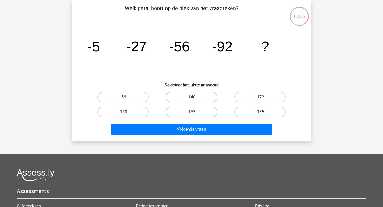
click at [248, 110] on label "-135" at bounding box center [259, 112] width 51 height 11
click at [260, 112] on input "-135" at bounding box center [261, 113] width 3 height 3
radio input "true"
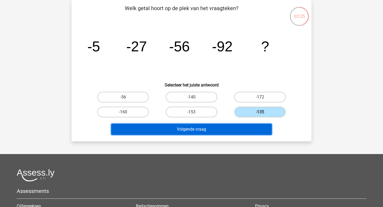
click at [239, 128] on button "Volgende vraag" at bounding box center [191, 129] width 161 height 11
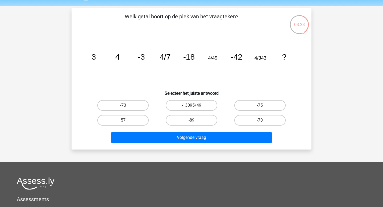
scroll to position [14, 0]
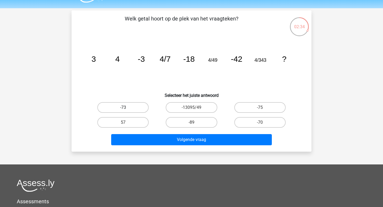
click at [131, 107] on label "-73" at bounding box center [122, 107] width 51 height 11
click at [127, 107] on input "-73" at bounding box center [124, 108] width 3 height 3
radio input "true"
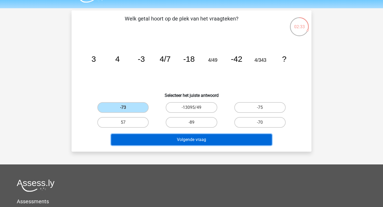
click at [152, 141] on button "Volgende vraag" at bounding box center [191, 139] width 161 height 11
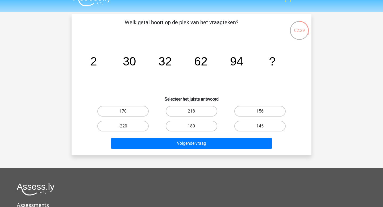
scroll to position [9, 0]
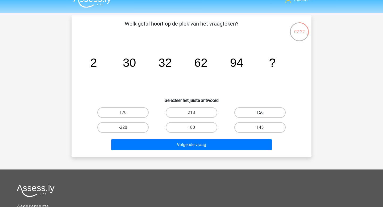
click at [258, 114] on label "156" at bounding box center [259, 112] width 51 height 11
click at [260, 114] on input "156" at bounding box center [261, 113] width 3 height 3
radio input "true"
click at [250, 138] on div "Volgende vraag" at bounding box center [191, 144] width 223 height 18
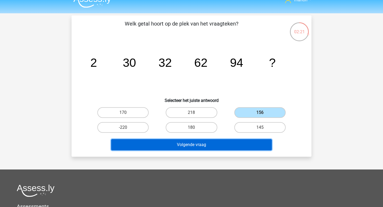
click at [249, 146] on button "Volgende vraag" at bounding box center [191, 144] width 161 height 11
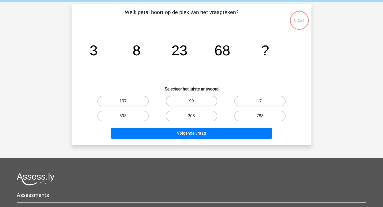
scroll to position [24, 0]
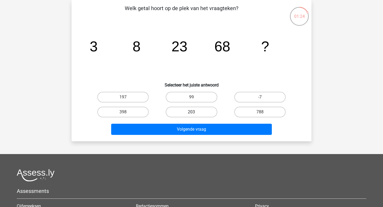
click at [184, 114] on label "203" at bounding box center [191, 112] width 51 height 11
click at [191, 114] on input "203" at bounding box center [192, 113] width 3 height 3
radio input "true"
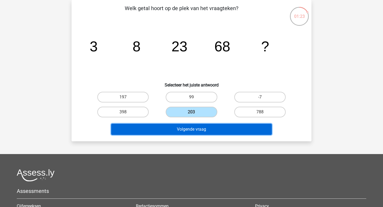
click at [186, 128] on button "Volgende vraag" at bounding box center [191, 129] width 161 height 11
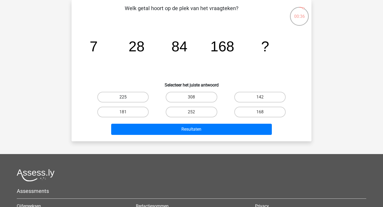
click at [132, 92] on label "225" at bounding box center [122, 97] width 51 height 11
click at [127, 97] on input "225" at bounding box center [124, 98] width 3 height 3
radio input "true"
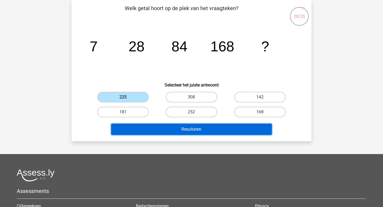
click at [151, 130] on button "Resultaten" at bounding box center [191, 129] width 161 height 11
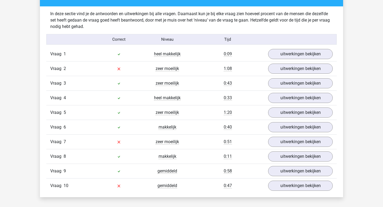
scroll to position [320, 0]
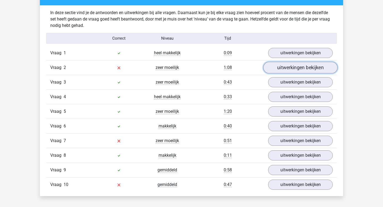
click at [277, 69] on link "uitwerkingen bekijken" at bounding box center [300, 68] width 74 height 12
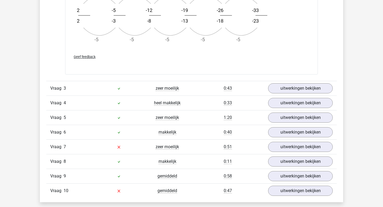
scroll to position [635, 0]
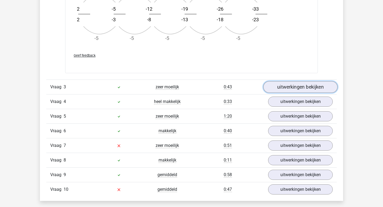
click at [282, 85] on link "uitwerkingen bekijken" at bounding box center [300, 87] width 74 height 12
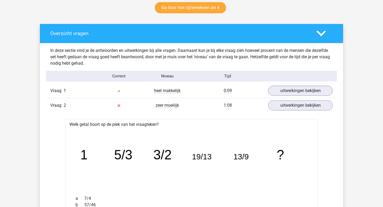
scroll to position [282, 0]
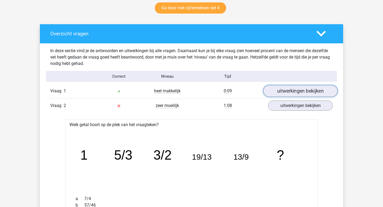
click at [296, 87] on link "uitwerkingen bekijken" at bounding box center [300, 91] width 74 height 12
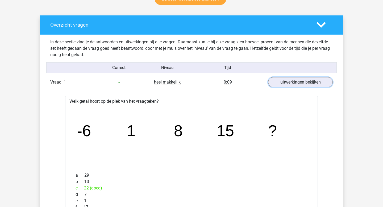
scroll to position [294, 0]
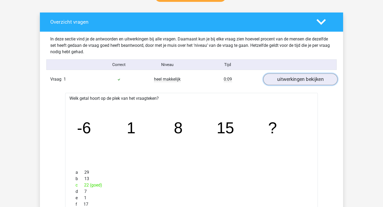
click at [293, 77] on link "uitwerkingen bekijken" at bounding box center [300, 80] width 74 height 12
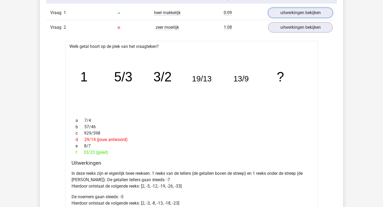
scroll to position [361, 0]
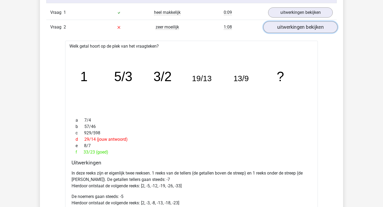
click at [287, 30] on link "uitwerkingen bekijken" at bounding box center [300, 28] width 74 height 12
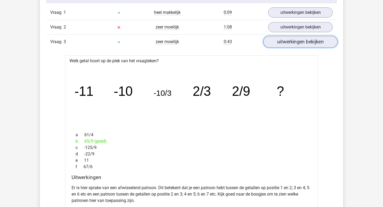
click at [287, 44] on link "uitwerkingen bekijken" at bounding box center [300, 42] width 74 height 12
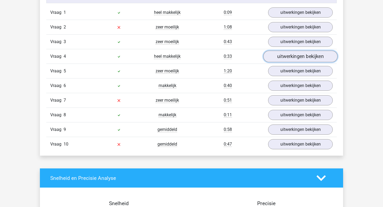
click at [286, 53] on link "uitwerkingen bekijken" at bounding box center [300, 57] width 74 height 12
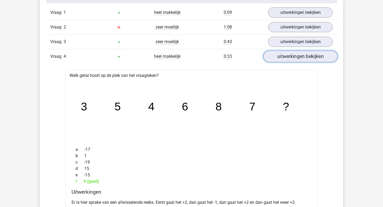
click at [286, 53] on link "uitwerkingen bekijken" at bounding box center [300, 57] width 74 height 12
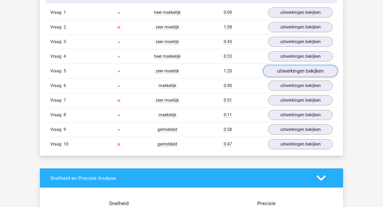
click at [284, 73] on link "uitwerkingen bekijken" at bounding box center [300, 71] width 74 height 12
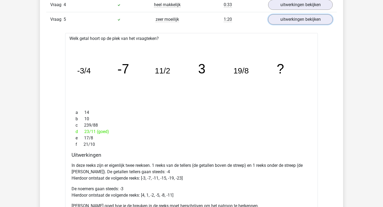
scroll to position [408, 0]
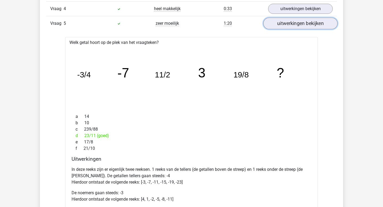
click at [293, 26] on link "uitwerkingen bekijken" at bounding box center [300, 24] width 74 height 12
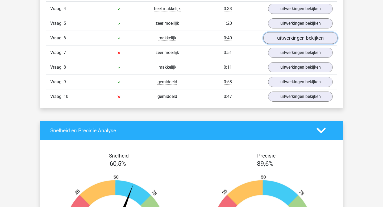
click at [291, 40] on link "uitwerkingen bekijken" at bounding box center [300, 38] width 74 height 12
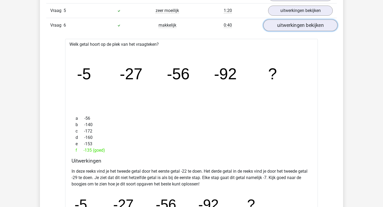
scroll to position [408, 0]
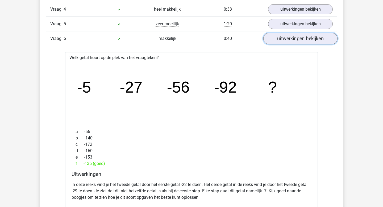
click at [292, 33] on link "uitwerkingen bekijken" at bounding box center [300, 39] width 74 height 12
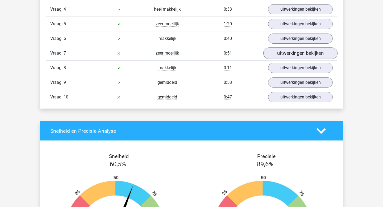
click at [292, 54] on link "uitwerkingen bekijken" at bounding box center [300, 54] width 74 height 12
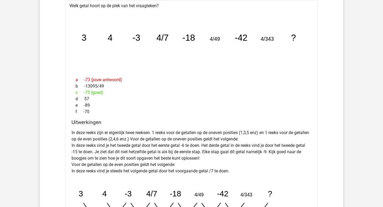
scroll to position [440, 0]
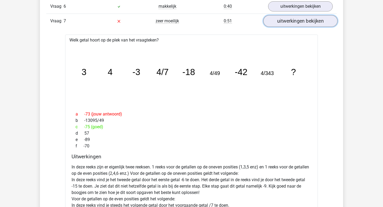
click at [302, 24] on link "uitwerkingen bekijken" at bounding box center [300, 21] width 74 height 12
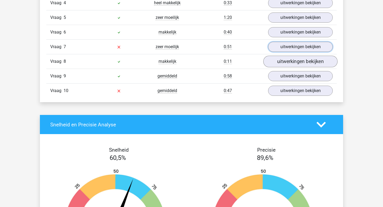
scroll to position [410, 0]
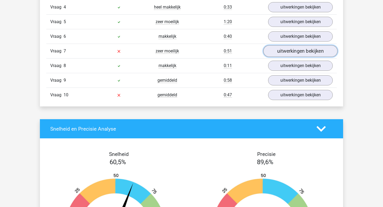
click at [296, 54] on link "uitwerkingen bekijken" at bounding box center [300, 51] width 74 height 12
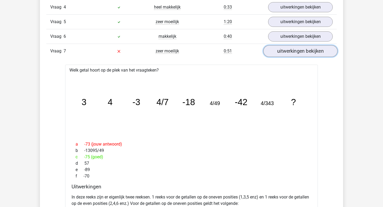
click at [296, 54] on link "uitwerkingen bekijken" at bounding box center [300, 51] width 74 height 12
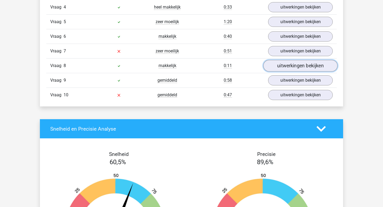
click at [296, 67] on link "uitwerkingen bekijken" at bounding box center [300, 66] width 74 height 12
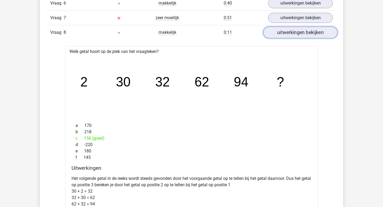
scroll to position [439, 0]
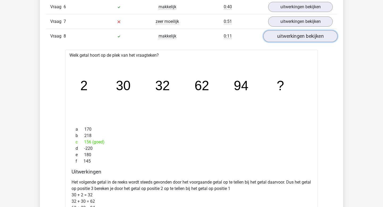
click at [303, 35] on link "uitwerkingen bekijken" at bounding box center [300, 37] width 74 height 12
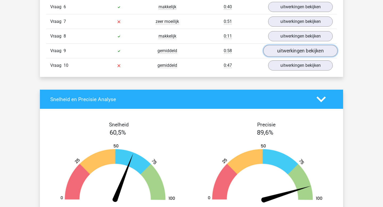
click at [297, 52] on link "uitwerkingen bekijken" at bounding box center [300, 51] width 74 height 12
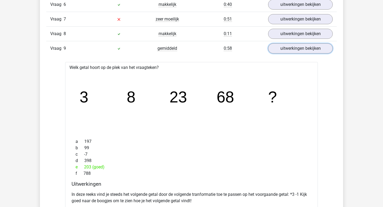
scroll to position [439, 0]
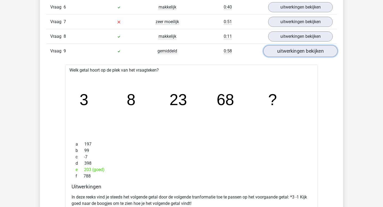
click at [302, 52] on link "uitwerkingen bekijken" at bounding box center [300, 51] width 74 height 12
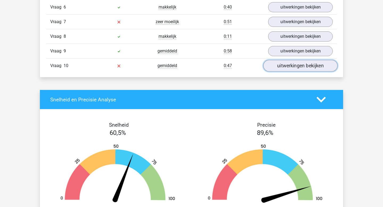
click at [297, 63] on link "uitwerkingen bekijken" at bounding box center [300, 66] width 74 height 12
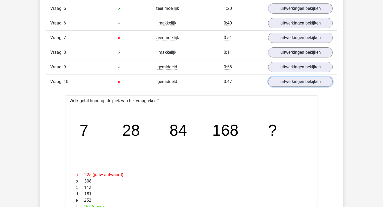
scroll to position [417, 0]
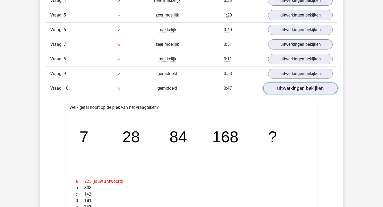
click at [288, 88] on link "uitwerkingen bekijken" at bounding box center [300, 89] width 74 height 12
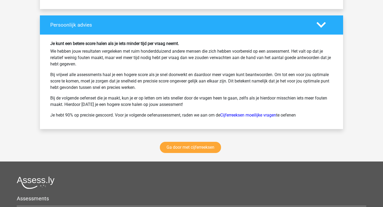
scroll to position [693, 0]
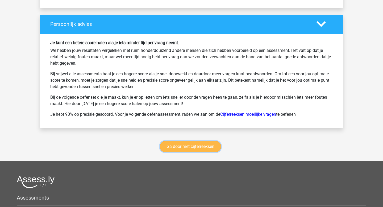
click at [202, 146] on link "Ga door met cijferreeksen" at bounding box center [190, 146] width 61 height 11
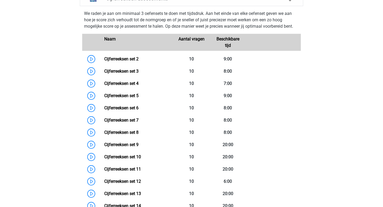
scroll to position [243, 0]
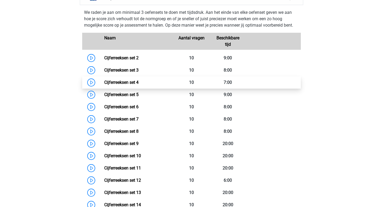
click at [104, 85] on link "Cijferreeksen set 4" at bounding box center [121, 82] width 34 height 5
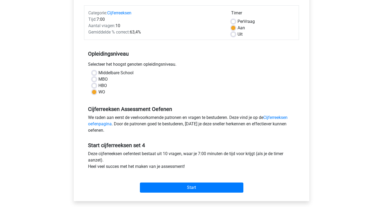
scroll to position [72, 0]
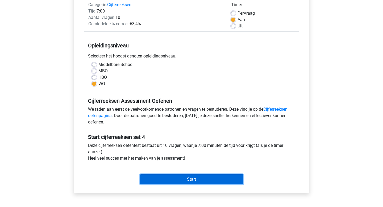
click at [196, 179] on input "Start" at bounding box center [191, 179] width 103 height 10
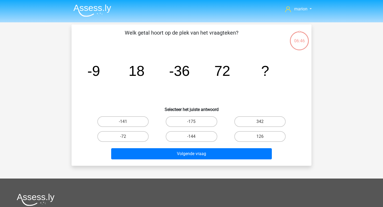
click at [192, 137] on input "-144" at bounding box center [192, 137] width 3 height 3
radio input "true"
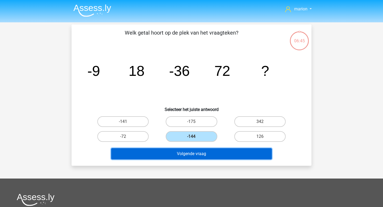
click at [198, 155] on button "Volgende vraag" at bounding box center [191, 153] width 161 height 11
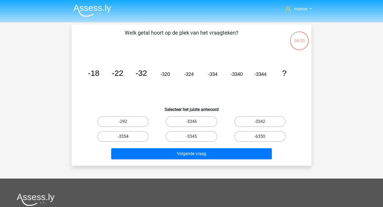
click at [130, 140] on label "-3354" at bounding box center [122, 136] width 51 height 11
click at [127, 140] on input "-3354" at bounding box center [124, 137] width 3 height 3
radio input "true"
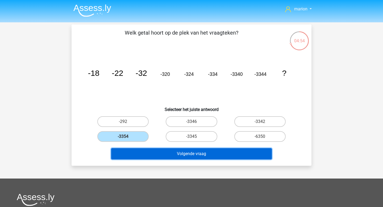
click at [143, 154] on button "Volgende vraag" at bounding box center [191, 153] width 161 height 11
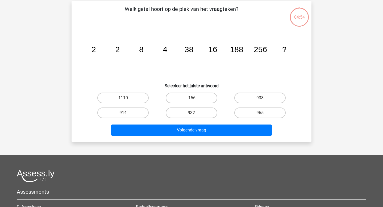
scroll to position [24, 0]
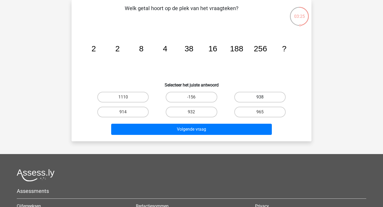
click at [247, 99] on label "938" at bounding box center [259, 97] width 51 height 11
click at [260, 99] on input "938" at bounding box center [261, 98] width 3 height 3
radio input "true"
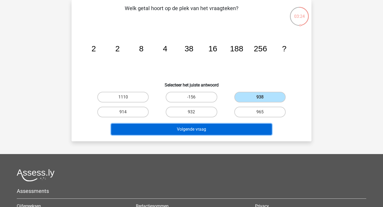
click at [238, 128] on button "Volgende vraag" at bounding box center [191, 129] width 161 height 11
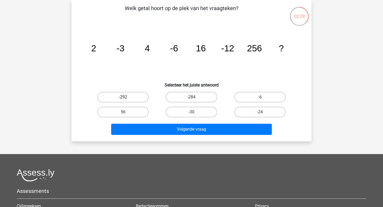
click at [134, 101] on label "-292" at bounding box center [122, 97] width 51 height 11
click at [127, 100] on input "-292" at bounding box center [124, 98] width 3 height 3
radio input "true"
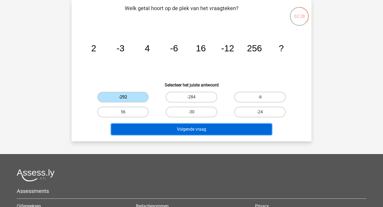
click at [160, 129] on button "Volgende vraag" at bounding box center [191, 129] width 161 height 11
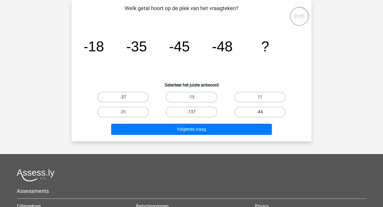
click at [263, 111] on label "-44" at bounding box center [259, 112] width 51 height 11
click at [263, 112] on input "-44" at bounding box center [261, 113] width 3 height 3
radio input "true"
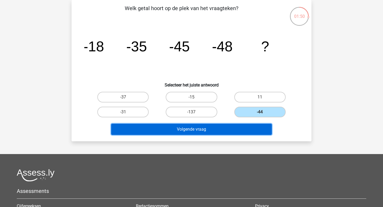
click at [240, 132] on button "Volgende vraag" at bounding box center [191, 129] width 161 height 11
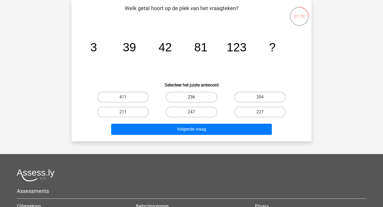
click at [198, 96] on label "236" at bounding box center [191, 97] width 51 height 11
click at [195, 97] on input "236" at bounding box center [192, 98] width 3 height 3
radio input "true"
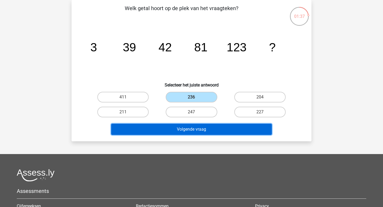
click at [198, 127] on button "Volgende vraag" at bounding box center [191, 129] width 161 height 11
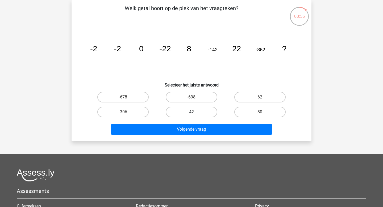
click at [201, 112] on label "42" at bounding box center [191, 112] width 51 height 11
click at [195, 112] on input "42" at bounding box center [192, 113] width 3 height 3
radio input "true"
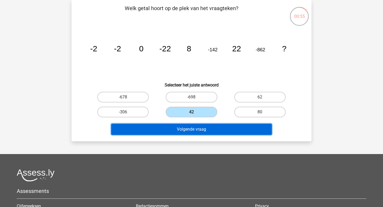
click at [198, 128] on button "Volgende vraag" at bounding box center [191, 129] width 161 height 11
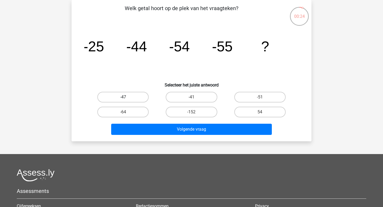
click at [143, 100] on label "-47" at bounding box center [122, 97] width 51 height 11
click at [127, 100] on input "-47" at bounding box center [124, 98] width 3 height 3
radio input "true"
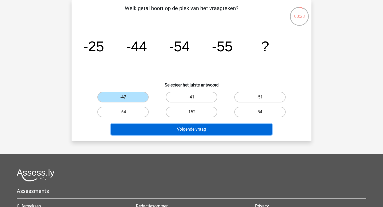
click at [154, 130] on button "Volgende vraag" at bounding box center [191, 129] width 161 height 11
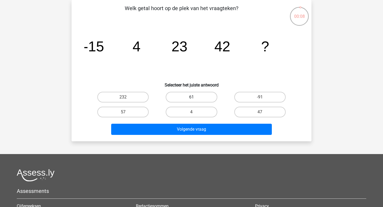
click at [198, 97] on label "61" at bounding box center [191, 97] width 51 height 11
click at [195, 97] on input "61" at bounding box center [192, 98] width 3 height 3
radio input "true"
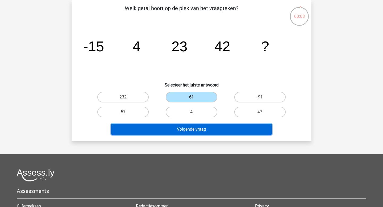
click at [198, 129] on button "Volgende vraag" at bounding box center [191, 129] width 161 height 11
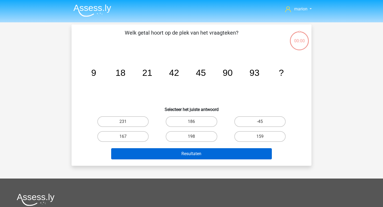
scroll to position [24, 0]
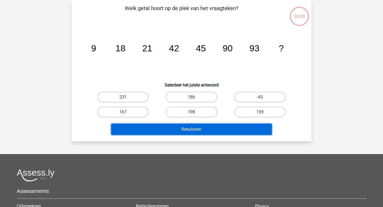
click at [178, 129] on button "Resultaten" at bounding box center [191, 129] width 161 height 11
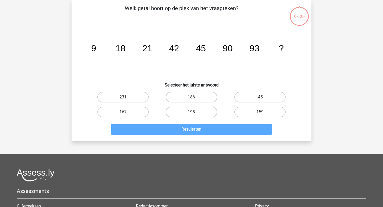
click at [134, 97] on label "231" at bounding box center [122, 97] width 51 height 11
click at [127, 97] on input "231" at bounding box center [124, 98] width 3 height 3
radio input "true"
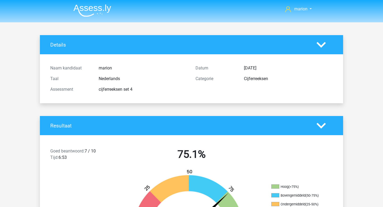
click at [144, 126] on h4 "Resultaat" at bounding box center [179, 126] width 258 height 6
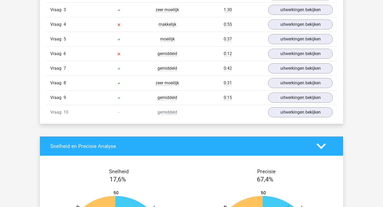
scroll to position [391, 0]
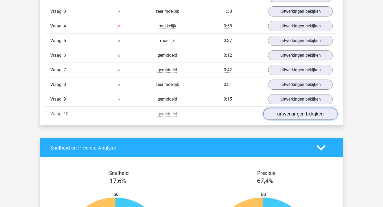
click at [271, 114] on link "uitwerkingen bekijken" at bounding box center [300, 114] width 74 height 12
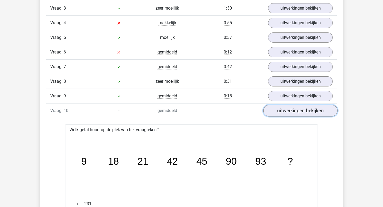
scroll to position [391, 0]
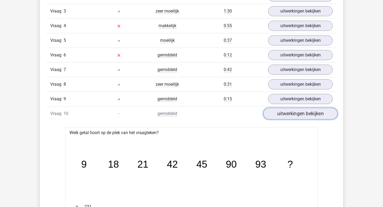
click at [276, 115] on link "uitwerkingen bekijken" at bounding box center [300, 114] width 74 height 12
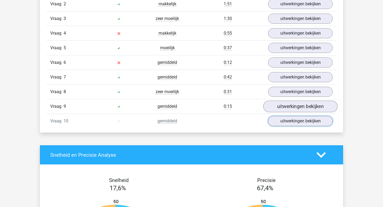
scroll to position [384, 0]
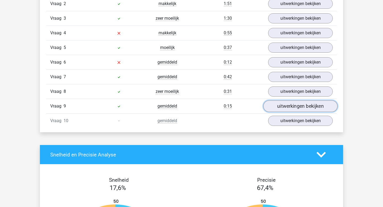
click at [276, 107] on link "uitwerkingen bekijken" at bounding box center [300, 106] width 74 height 12
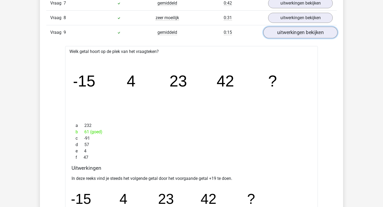
scroll to position [445, 0]
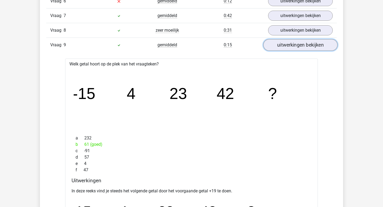
click at [297, 44] on link "uitwerkingen bekijken" at bounding box center [300, 45] width 74 height 12
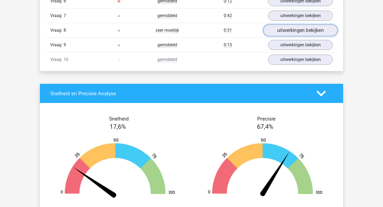
click at [297, 31] on link "uitwerkingen bekijken" at bounding box center [300, 31] width 74 height 12
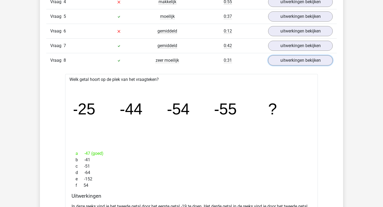
scroll to position [408, 0]
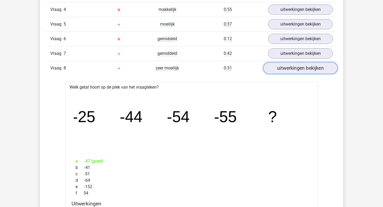
click at [285, 68] on link "uitwerkingen bekijken" at bounding box center [300, 68] width 74 height 12
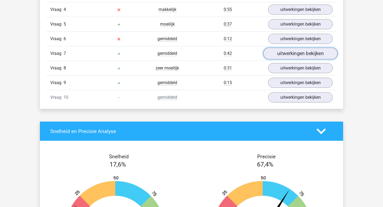
click at [284, 51] on link "uitwerkingen bekijken" at bounding box center [300, 54] width 74 height 12
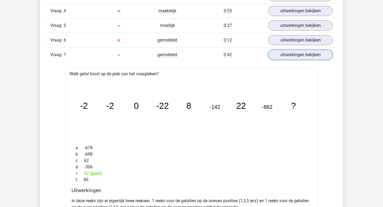
scroll to position [406, 0]
click at [283, 59] on link "uitwerkingen bekijken" at bounding box center [300, 55] width 74 height 12
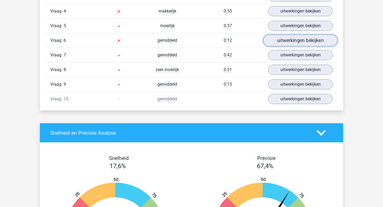
click at [282, 41] on link "uitwerkingen bekijken" at bounding box center [300, 41] width 74 height 12
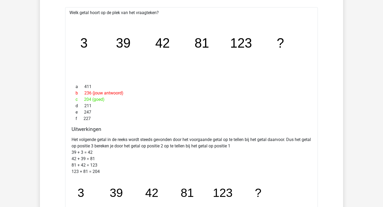
scroll to position [435, 0]
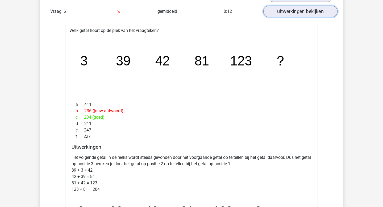
click at [284, 15] on link "uitwerkingen bekijken" at bounding box center [300, 12] width 74 height 12
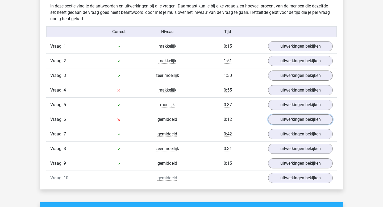
scroll to position [326, 0]
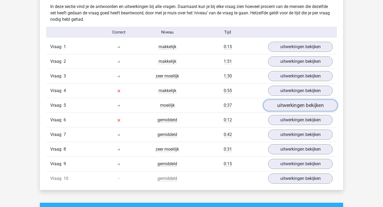
click at [277, 106] on link "uitwerkingen bekijken" at bounding box center [300, 106] width 74 height 12
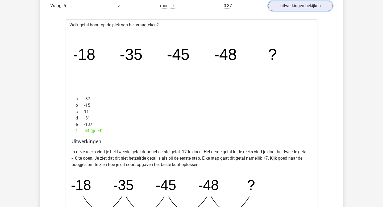
scroll to position [371, 0]
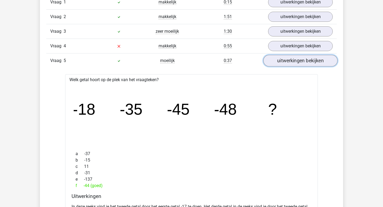
click at [299, 64] on link "uitwerkingen bekijken" at bounding box center [300, 61] width 74 height 12
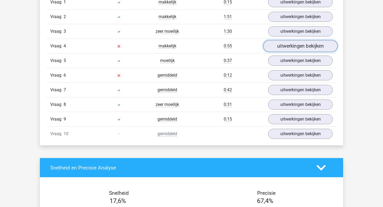
click at [299, 46] on link "uitwerkingen bekijken" at bounding box center [300, 46] width 74 height 12
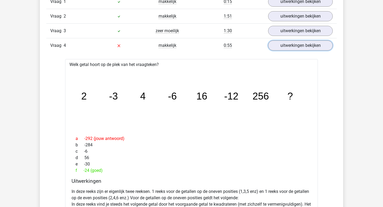
scroll to position [363, 0]
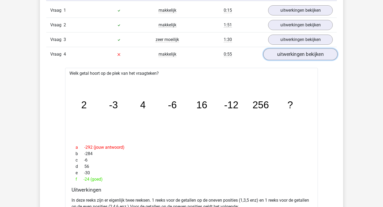
click at [288, 54] on link "uitwerkingen bekijken" at bounding box center [300, 55] width 74 height 12
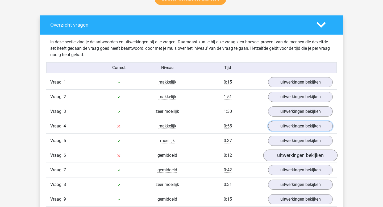
scroll to position [290, 0]
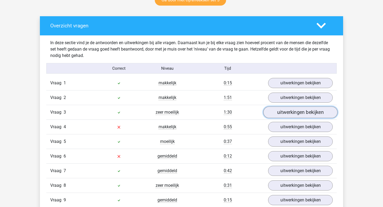
click at [275, 114] on link "uitwerkingen bekijken" at bounding box center [300, 113] width 74 height 12
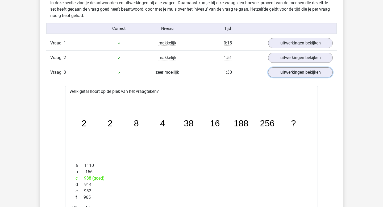
scroll to position [313, 0]
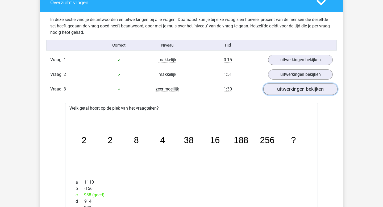
click at [273, 87] on link "uitwerkingen bekijken" at bounding box center [300, 89] width 74 height 12
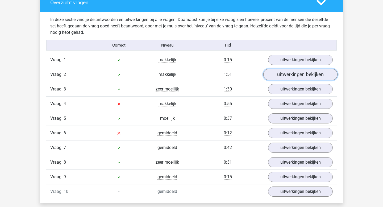
click at [281, 73] on link "uitwerkingen bekijken" at bounding box center [300, 75] width 74 height 12
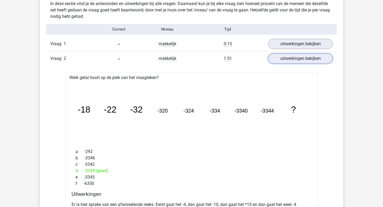
scroll to position [231, 0]
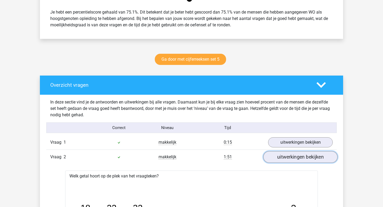
click at [274, 157] on link "uitwerkingen bekijken" at bounding box center [300, 157] width 74 height 12
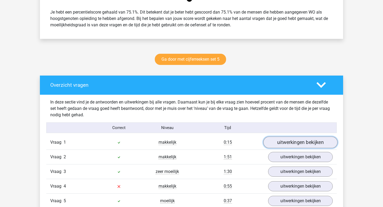
click at [279, 147] on link "uitwerkingen bekijken" at bounding box center [300, 143] width 74 height 12
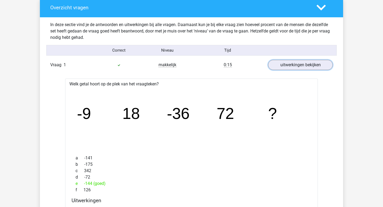
scroll to position [303, 0]
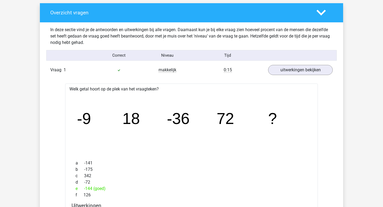
click at [298, 75] on div "Vraag 1 makkelijk 0:15 uitwerkingen bekijken" at bounding box center [191, 70] width 290 height 14
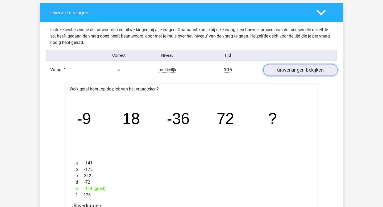
click at [299, 66] on link "uitwerkingen bekijken" at bounding box center [300, 70] width 74 height 12
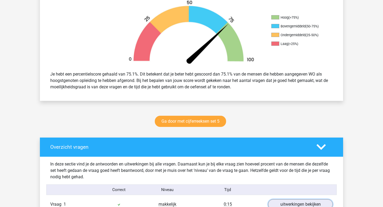
scroll to position [167, 0]
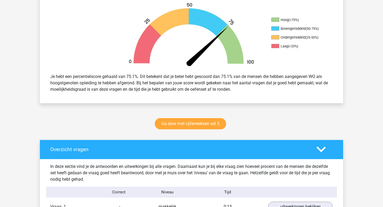
click at [322, 149] on polygon at bounding box center [320, 149] width 9 height 6
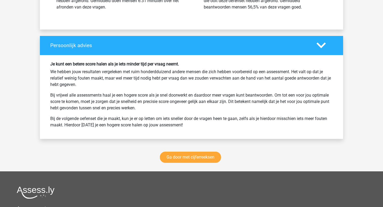
scroll to position [489, 0]
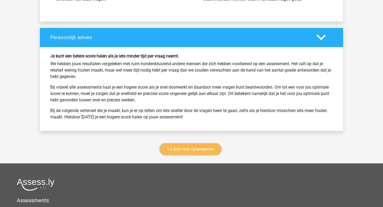
click at [208, 149] on link "Ga door met cijferreeksen" at bounding box center [190, 149] width 61 height 11
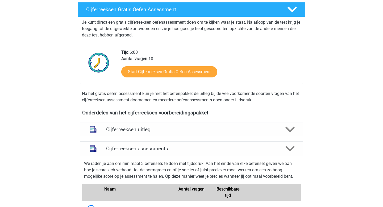
scroll to position [94, 0]
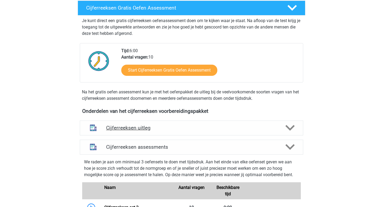
click at [152, 131] on h4 "Cijferreeksen uitleg" at bounding box center [191, 128] width 171 height 6
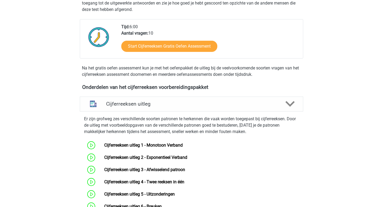
scroll to position [93, 0]
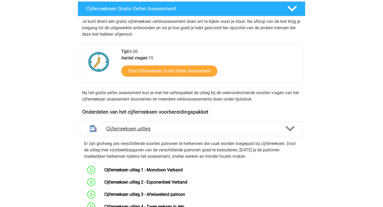
click at [144, 132] on h4 "Cijferreeksen uitleg" at bounding box center [191, 128] width 171 height 6
